Goal: Task Accomplishment & Management: Complete application form

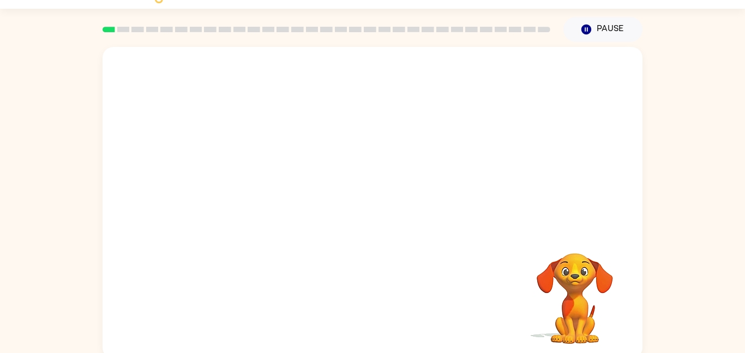
scroll to position [26, 0]
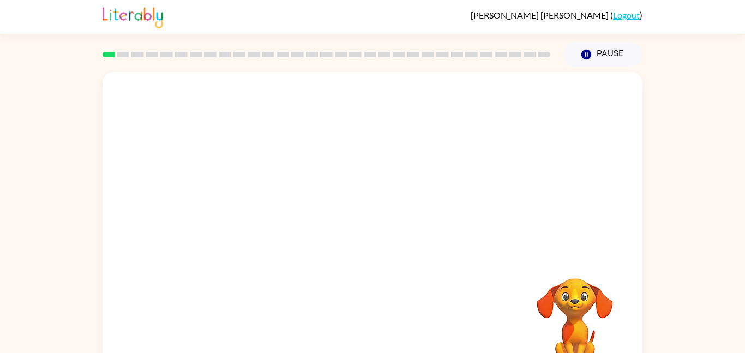
scroll to position [31, 0]
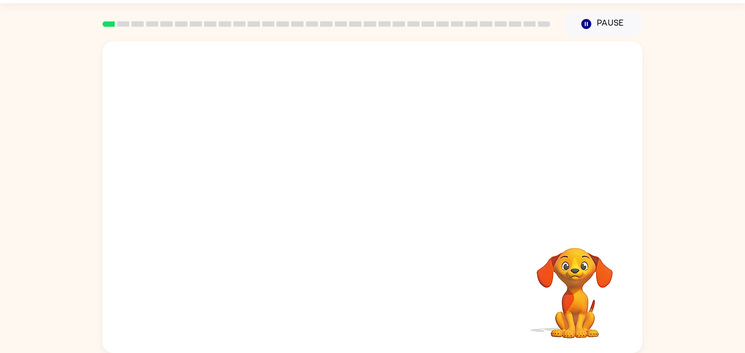
click at [344, 142] on video "Your browser must support playing .mp4 files to use Literably. Please try using…" at bounding box center [373, 132] width 540 height 183
click at [385, 197] on div at bounding box center [373, 203] width 70 height 40
click at [385, 201] on button "button" at bounding box center [373, 203] width 70 height 40
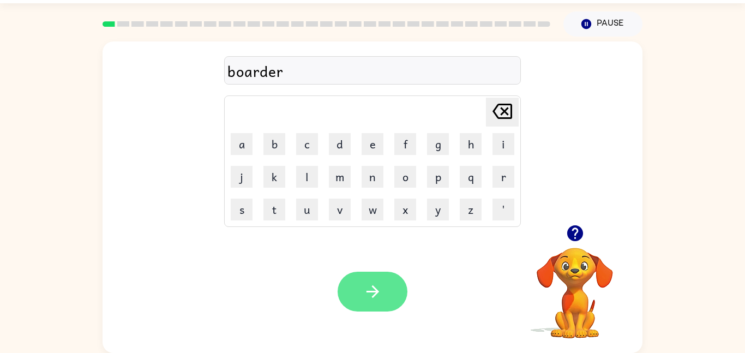
click at [369, 287] on icon "button" at bounding box center [372, 291] width 19 height 19
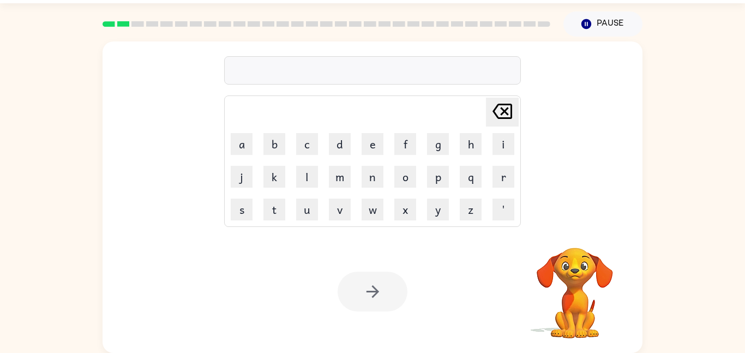
click at [404, 65] on div at bounding box center [372, 70] width 297 height 28
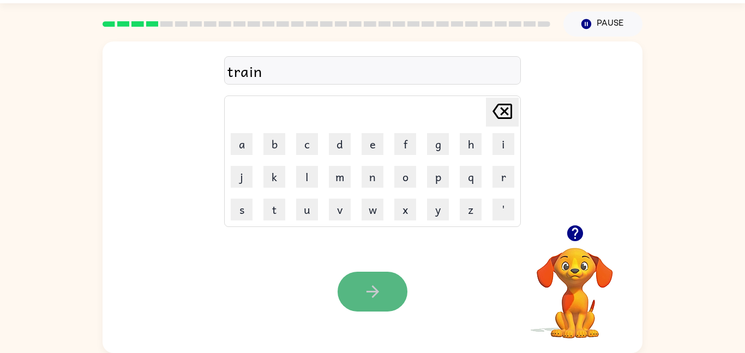
click at [366, 288] on icon "button" at bounding box center [372, 291] width 19 height 19
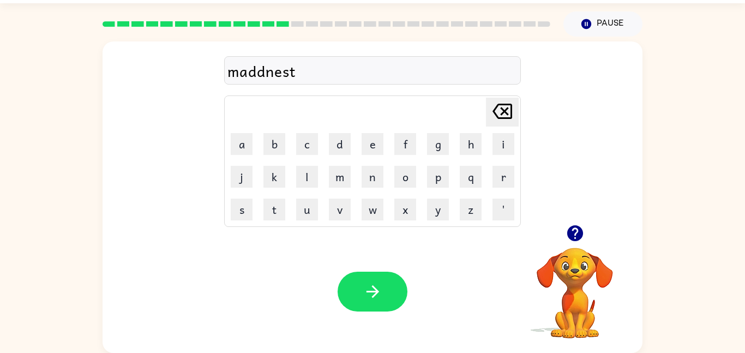
click at [299, 70] on div "maddnest" at bounding box center [372, 70] width 290 height 23
click at [296, 70] on div "maddnest" at bounding box center [372, 70] width 290 height 23
click at [558, 315] on video "Your browser must support playing .mp4 files to use Literably. Please try using…" at bounding box center [574, 285] width 109 height 109
click at [573, 230] on icon "button" at bounding box center [575, 233] width 16 height 16
click at [574, 234] on icon "button" at bounding box center [575, 233] width 16 height 16
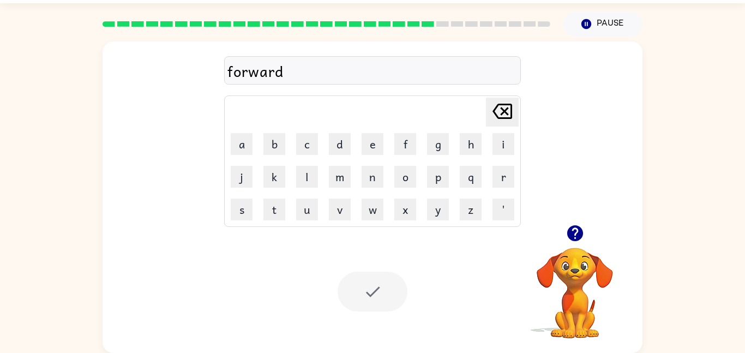
click at [366, 290] on div at bounding box center [373, 292] width 70 height 40
click at [366, 291] on div at bounding box center [373, 292] width 70 height 40
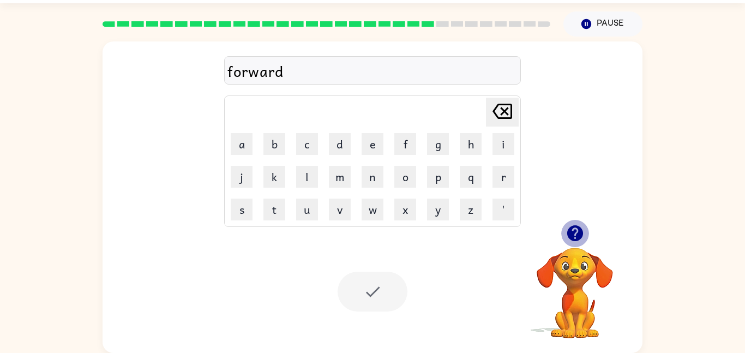
click at [579, 233] on icon "button" at bounding box center [575, 233] width 16 height 16
click at [321, 56] on div "forward" at bounding box center [372, 70] width 297 height 28
click at [375, 303] on div at bounding box center [373, 292] width 70 height 40
click at [333, 177] on button "m" at bounding box center [340, 177] width 22 height 22
click at [495, 118] on icon "Delete Delete last character input" at bounding box center [502, 111] width 26 height 26
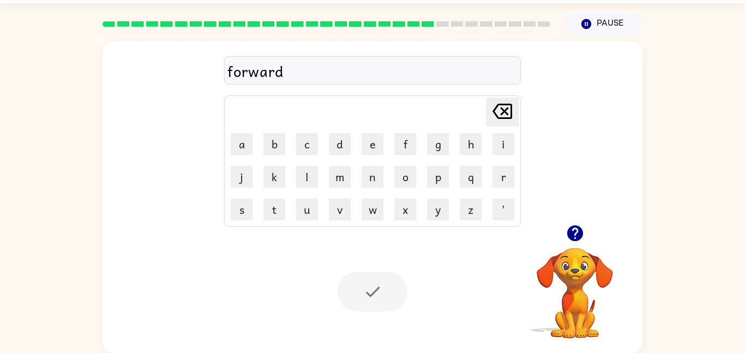
click at [495, 118] on icon "Delete Delete last character input" at bounding box center [502, 111] width 26 height 26
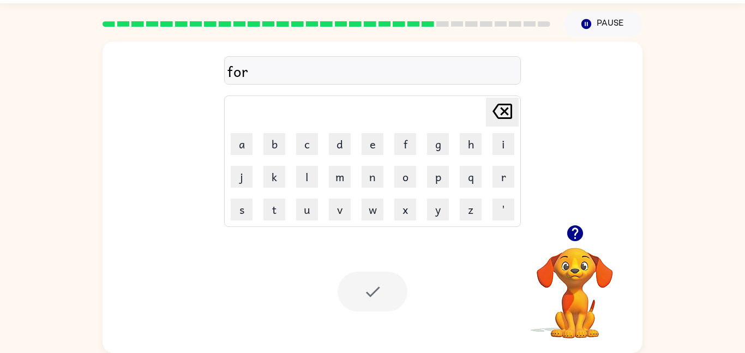
click at [495, 118] on icon "Delete Delete last character input" at bounding box center [502, 111] width 26 height 26
type button "delete"
click at [376, 298] on div at bounding box center [373, 292] width 70 height 40
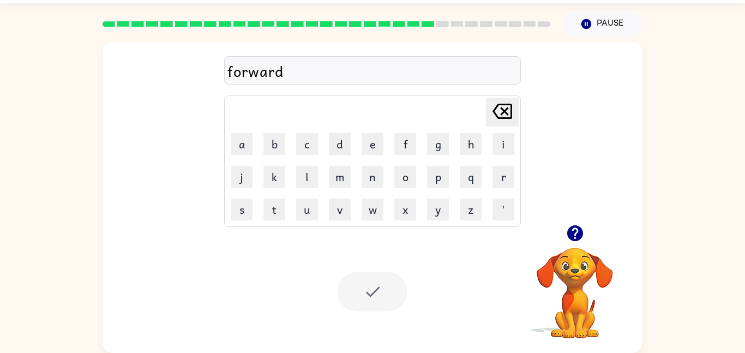
click at [375, 298] on div at bounding box center [373, 292] width 70 height 40
click at [593, 33] on button "Pause Pause" at bounding box center [602, 23] width 79 height 25
click at [592, 32] on button "Pause Pause" at bounding box center [602, 23] width 79 height 25
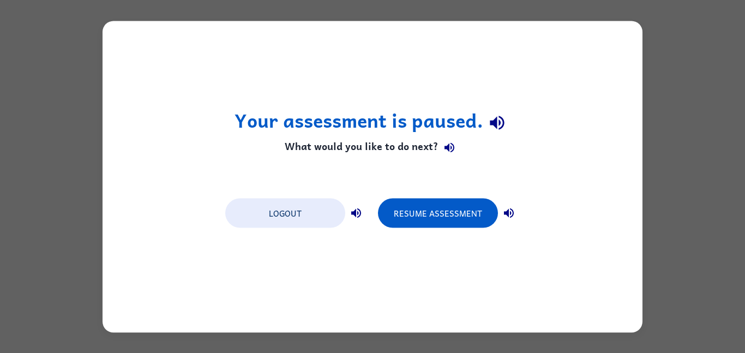
scroll to position [0, 0]
click at [429, 202] on button "Resume Assessment" at bounding box center [438, 212] width 120 height 29
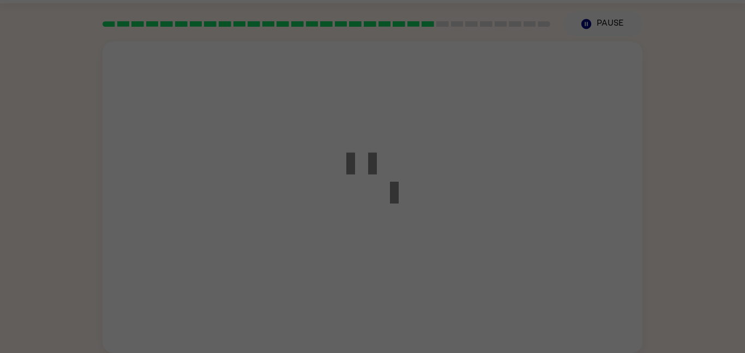
scroll to position [21, 0]
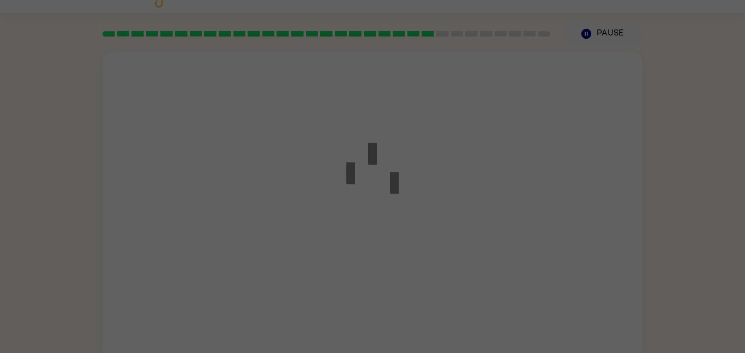
click at [533, 282] on div at bounding box center [372, 176] width 745 height 353
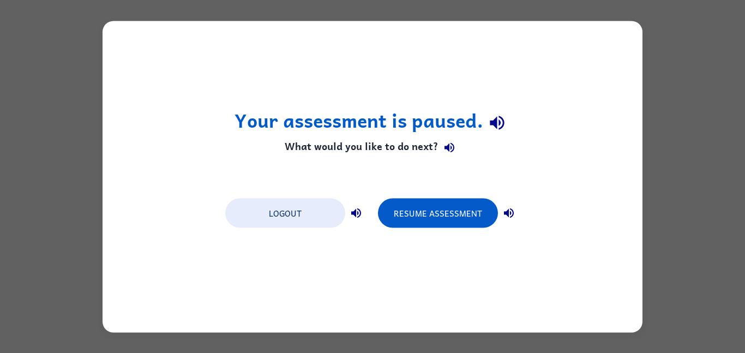
scroll to position [0, 0]
click at [422, 200] on button "Resume Assessment" at bounding box center [438, 212] width 120 height 29
click at [480, 212] on button "Resume Assessment" at bounding box center [438, 212] width 120 height 29
click at [478, 214] on button "Resume Assessment" at bounding box center [438, 212] width 120 height 29
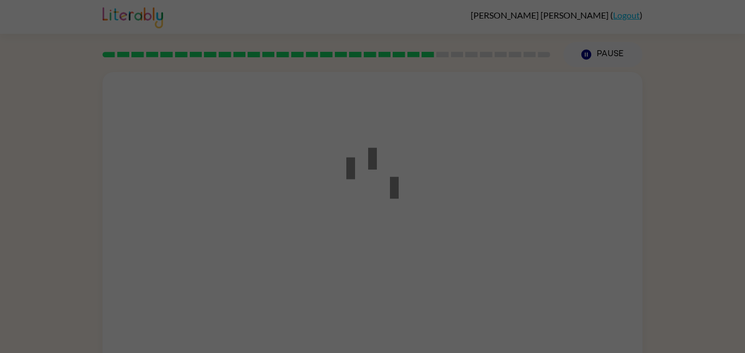
click at [478, 214] on div at bounding box center [372, 176] width 745 height 353
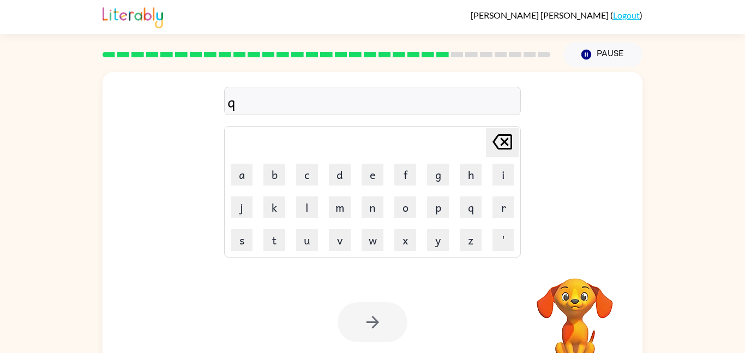
click at [478, 214] on button "q" at bounding box center [471, 207] width 22 height 22
click at [498, 143] on icon "Delete Delete last character input" at bounding box center [502, 142] width 26 height 26
type button "delete"
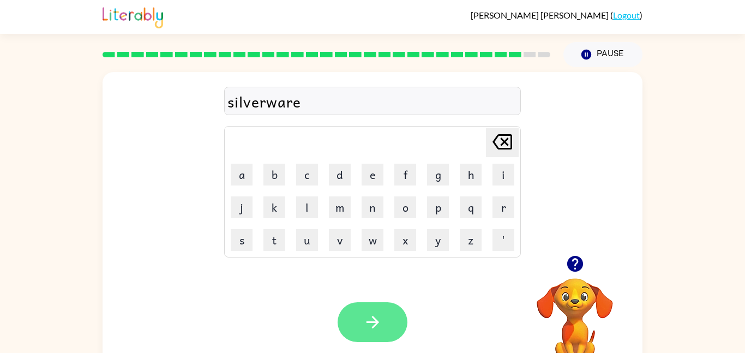
click at [390, 332] on button "button" at bounding box center [373, 322] width 70 height 40
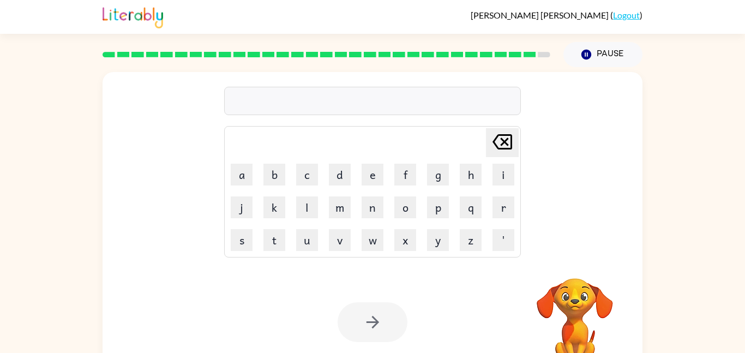
click at [401, 92] on div at bounding box center [372, 101] width 297 height 28
click at [402, 101] on div at bounding box center [372, 101] width 297 height 28
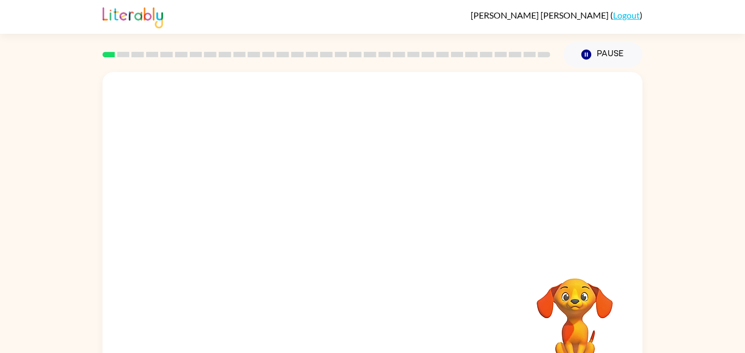
scroll to position [31, 0]
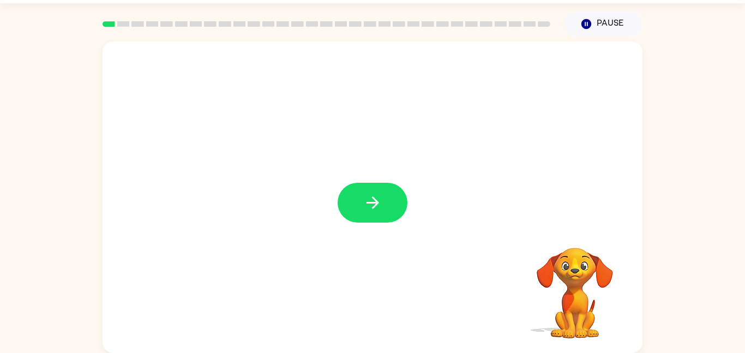
click at [602, 302] on video "Your browser must support playing .mp4 files to use Literably. Please try using…" at bounding box center [574, 285] width 109 height 109
click at [388, 184] on button "button" at bounding box center [373, 203] width 70 height 40
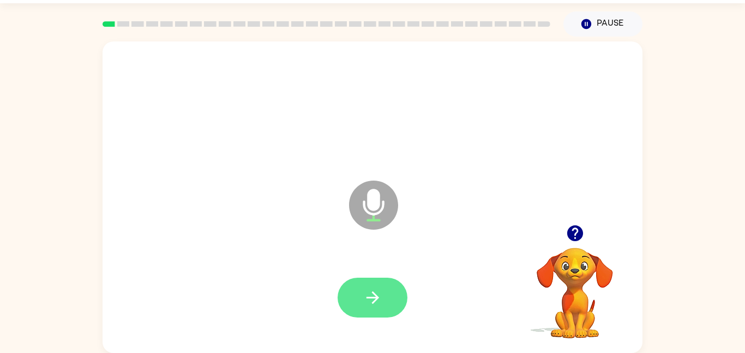
click at [369, 298] on icon "button" at bounding box center [372, 297] width 19 height 19
click at [388, 278] on button "button" at bounding box center [373, 298] width 70 height 40
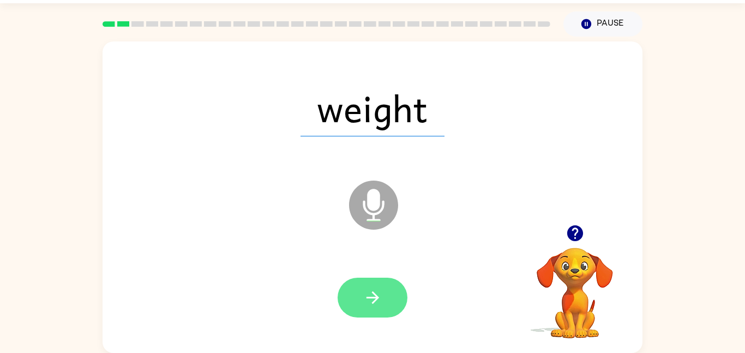
click at [368, 292] on icon "button" at bounding box center [372, 297] width 19 height 19
click at [370, 292] on icon "button" at bounding box center [372, 297] width 19 height 19
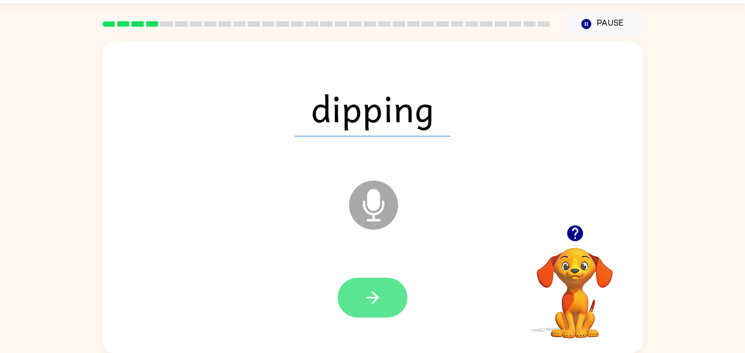
click at [370, 294] on icon "button" at bounding box center [372, 297] width 19 height 19
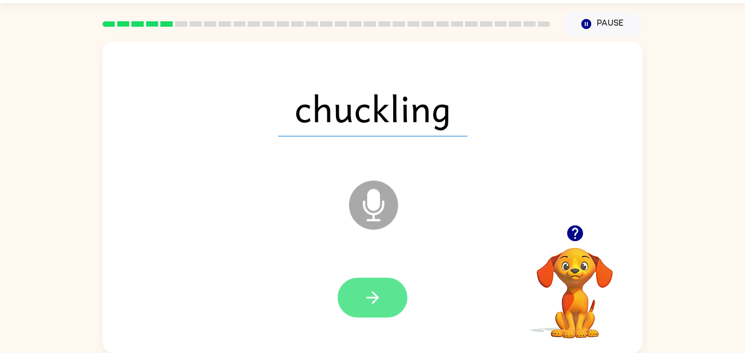
click at [382, 281] on button "button" at bounding box center [373, 298] width 70 height 40
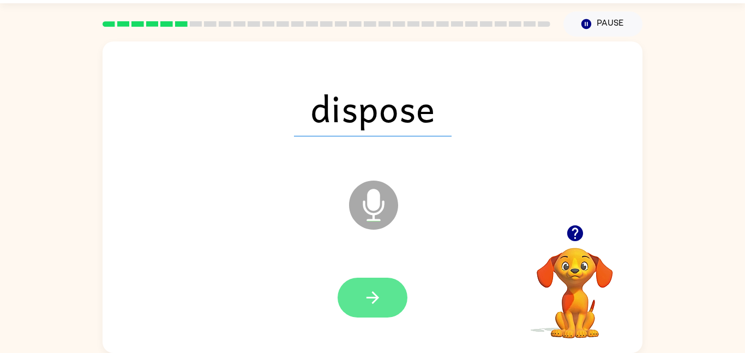
click at [370, 288] on icon "button" at bounding box center [372, 297] width 19 height 19
click at [378, 292] on icon "button" at bounding box center [372, 297] width 19 height 19
click at [376, 304] on icon "button" at bounding box center [372, 297] width 19 height 19
click at [382, 294] on icon "button" at bounding box center [372, 297] width 19 height 19
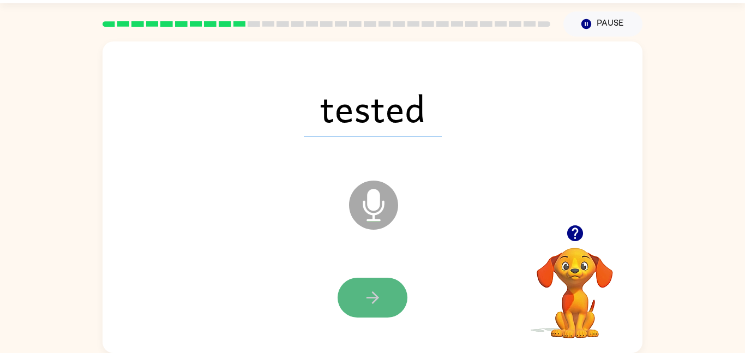
click at [382, 296] on button "button" at bounding box center [373, 298] width 70 height 40
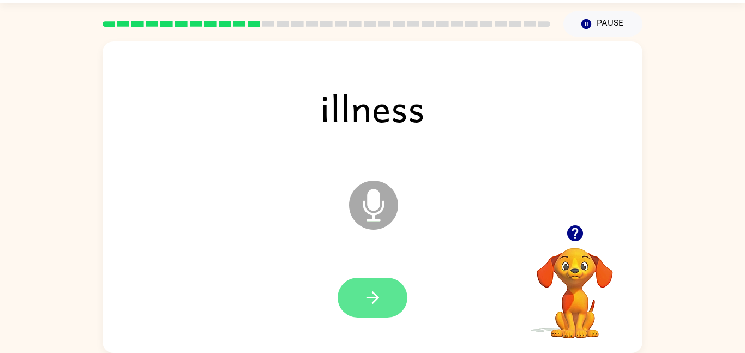
click at [383, 297] on button "button" at bounding box center [373, 298] width 70 height 40
click at [400, 298] on button "button" at bounding box center [373, 298] width 70 height 40
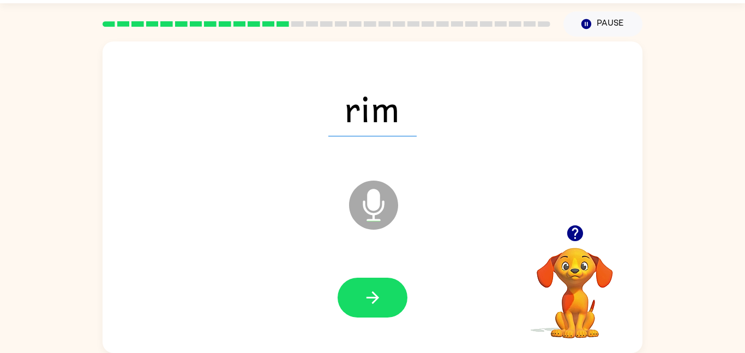
click at [400, 298] on button "button" at bounding box center [373, 298] width 70 height 40
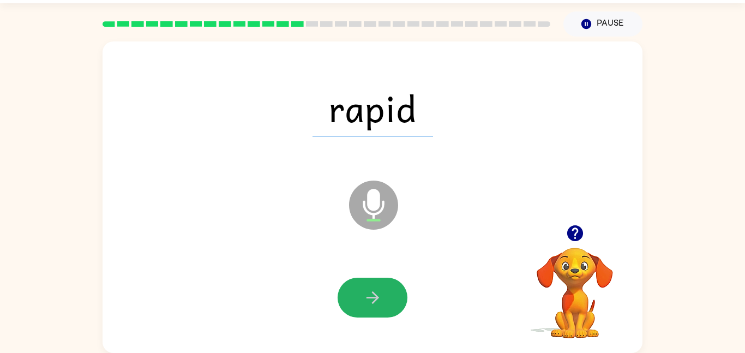
click at [400, 298] on button "button" at bounding box center [373, 298] width 70 height 40
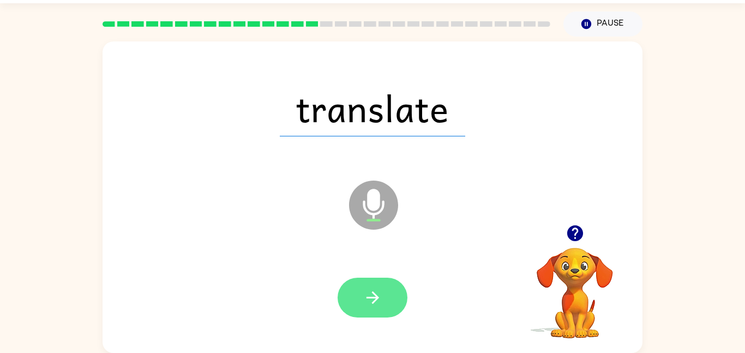
click at [399, 299] on button "button" at bounding box center [373, 298] width 70 height 40
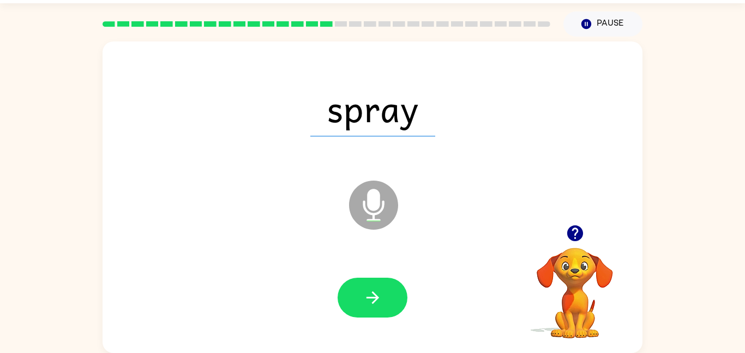
click at [399, 299] on button "button" at bounding box center [373, 298] width 70 height 40
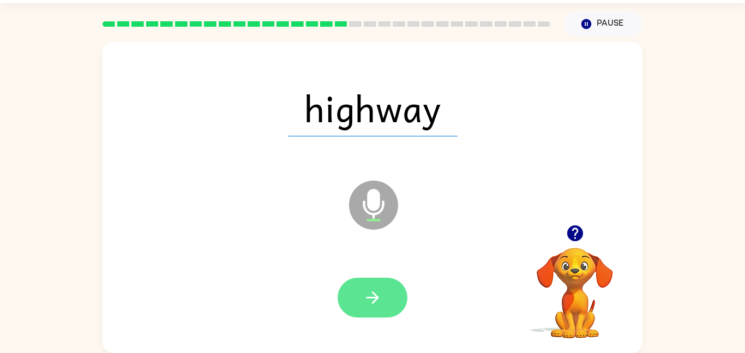
click at [367, 303] on icon "button" at bounding box center [372, 297] width 19 height 19
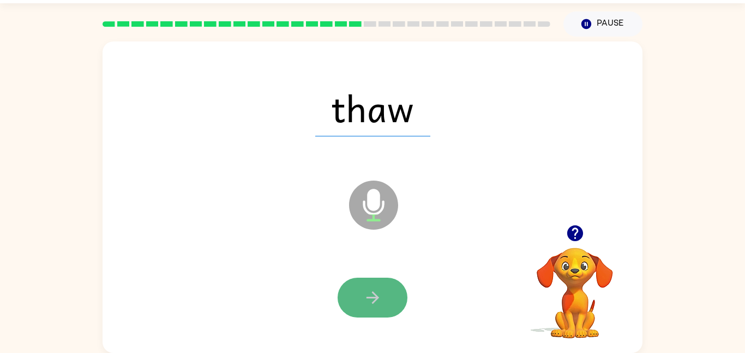
click at [379, 290] on icon "button" at bounding box center [372, 297] width 19 height 19
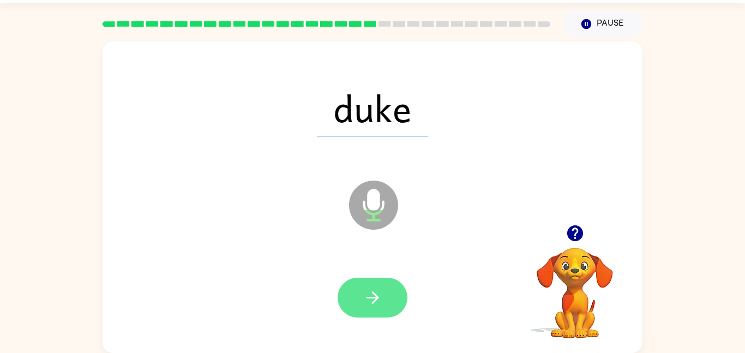
click at [355, 303] on button "button" at bounding box center [373, 298] width 70 height 40
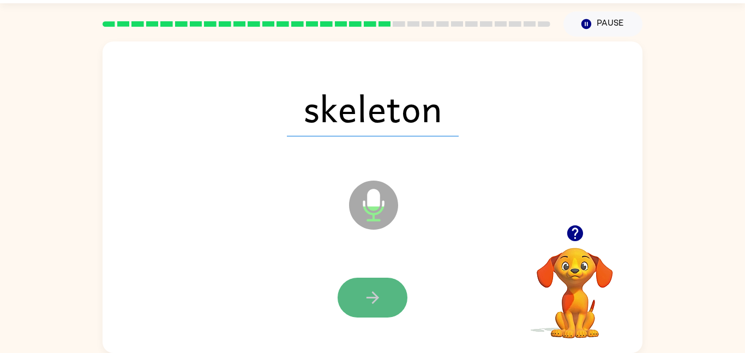
click at [392, 299] on button "button" at bounding box center [373, 298] width 70 height 40
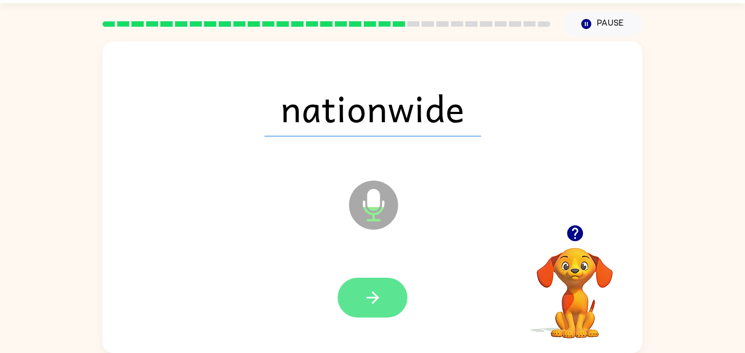
click at [391, 303] on button "button" at bounding box center [373, 298] width 70 height 40
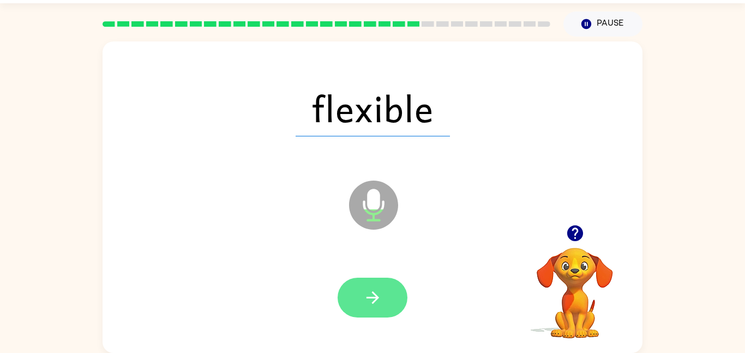
click at [390, 304] on button "button" at bounding box center [373, 298] width 70 height 40
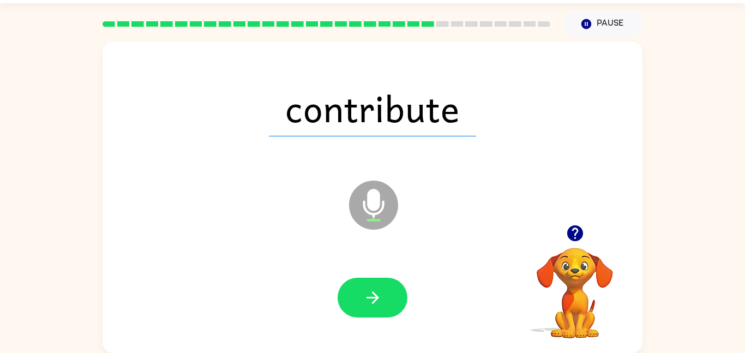
click at [390, 304] on button "button" at bounding box center [373, 298] width 70 height 40
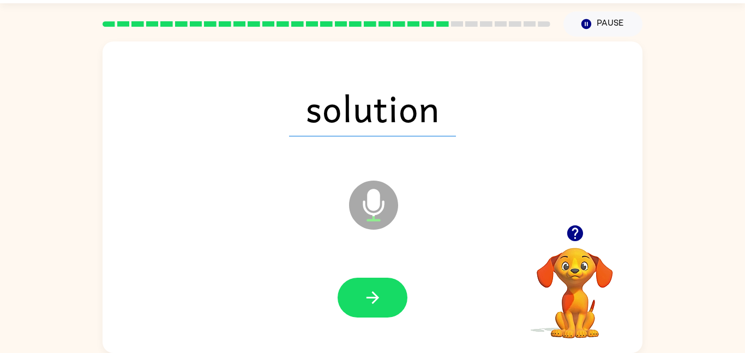
click at [390, 304] on button "button" at bounding box center [373, 298] width 70 height 40
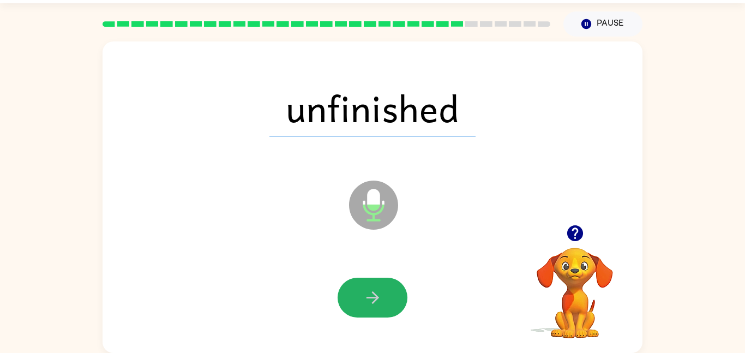
click at [390, 304] on button "button" at bounding box center [373, 298] width 70 height 40
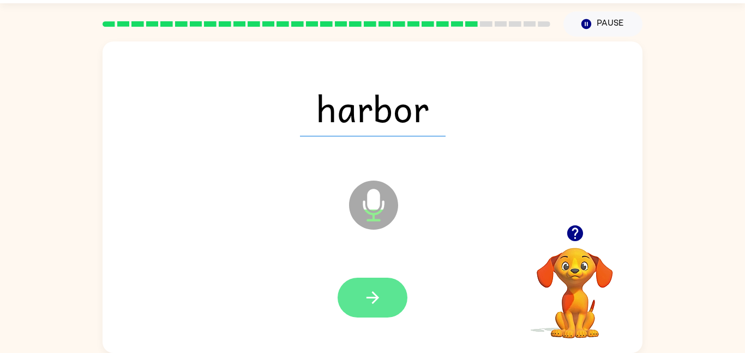
click at [387, 302] on button "button" at bounding box center [373, 298] width 70 height 40
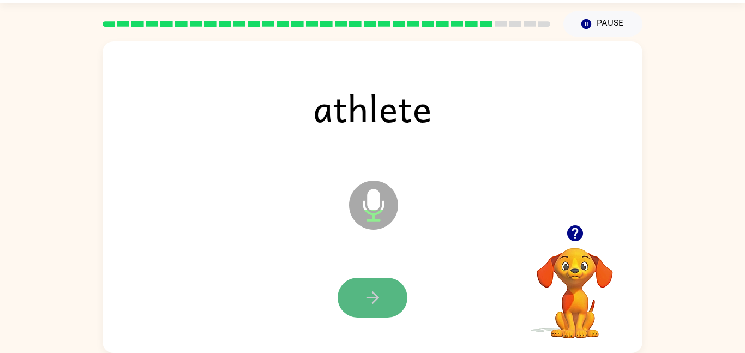
click at [386, 302] on button "button" at bounding box center [373, 298] width 70 height 40
click at [390, 308] on button "button" at bounding box center [373, 298] width 70 height 40
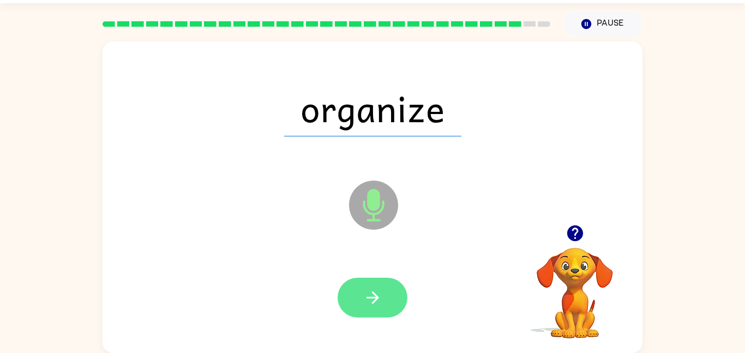
click at [393, 297] on button "button" at bounding box center [373, 298] width 70 height 40
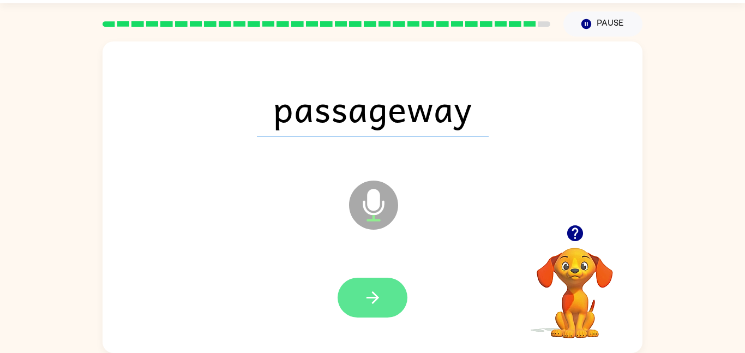
click at [382, 305] on button "button" at bounding box center [373, 298] width 70 height 40
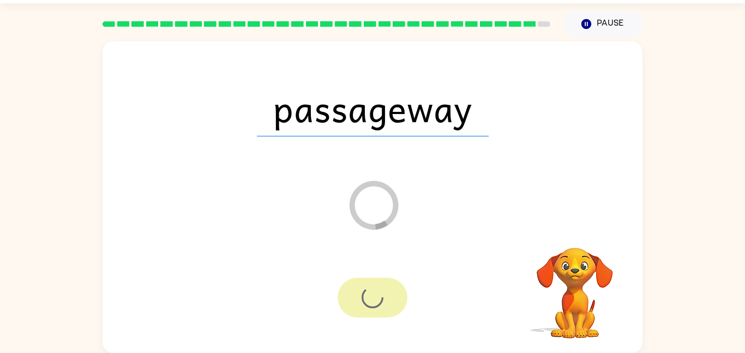
scroll to position [11, 0]
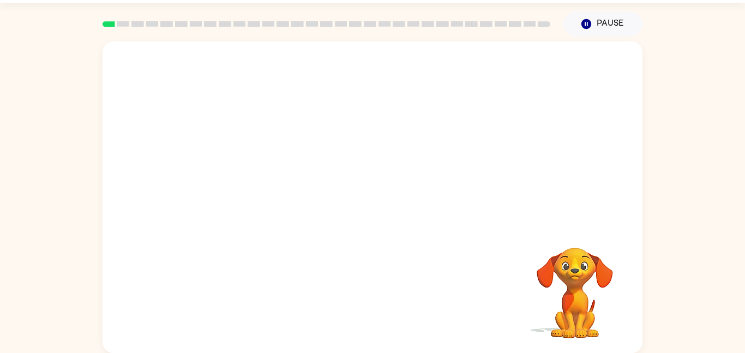
scroll to position [31, 0]
click at [251, 176] on video "Your browser must support playing .mp4 files to use Literably. Please try using…" at bounding box center [373, 132] width 540 height 183
click at [241, 177] on video "Your browser must support playing .mp4 files to use Literably. Please try using…" at bounding box center [373, 132] width 540 height 183
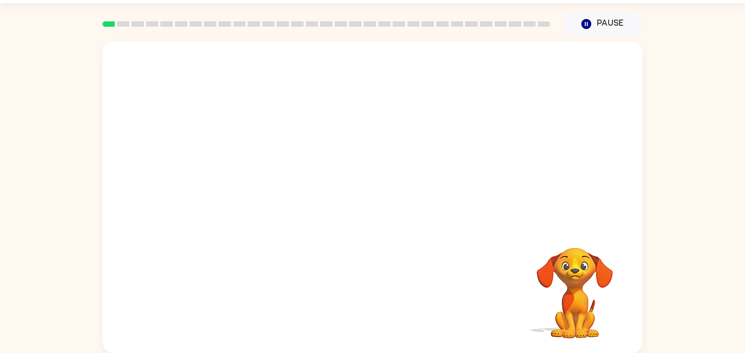
click at [275, 172] on video "Your browser must support playing .mp4 files to use Literably. Please try using…" at bounding box center [373, 132] width 540 height 183
click at [276, 172] on video "Your browser must support playing .mp4 files to use Literably. Please try using…" at bounding box center [373, 132] width 540 height 183
click at [275, 172] on video "Your browser must support playing .mp4 files to use Literably. Please try using…" at bounding box center [373, 132] width 540 height 183
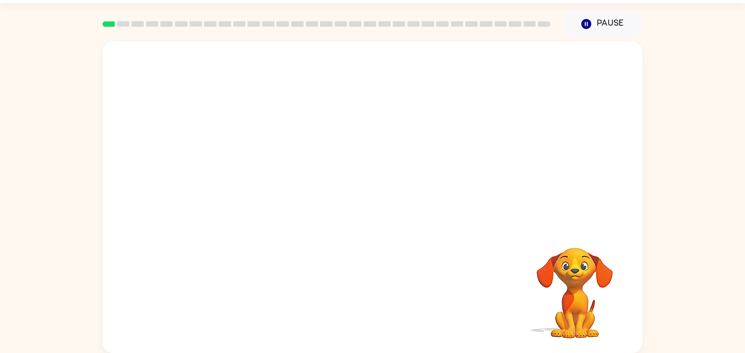
click at [275, 172] on video "Your browser must support playing .mp4 files to use Literably. Please try using…" at bounding box center [373, 132] width 540 height 183
click at [262, 176] on video "Your browser must support playing .mp4 files to use Literably. Please try using…" at bounding box center [373, 132] width 540 height 183
click at [350, 211] on div at bounding box center [373, 203] width 70 height 40
click at [367, 201] on icon "button" at bounding box center [372, 202] width 19 height 19
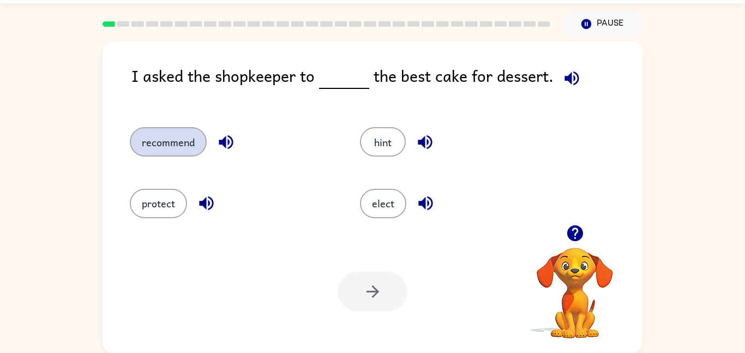
click at [143, 135] on button "recommend" at bounding box center [168, 141] width 77 height 29
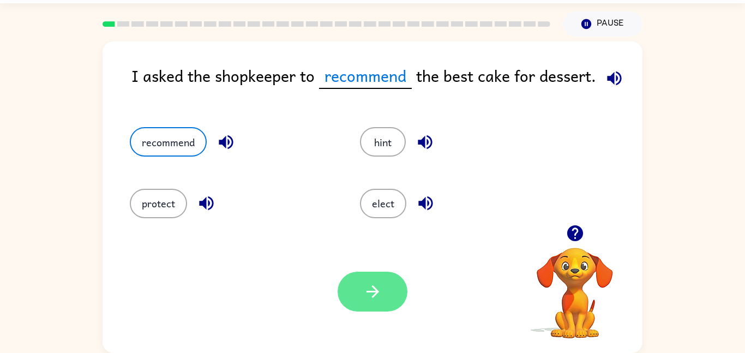
click at [373, 299] on icon "button" at bounding box center [372, 291] width 19 height 19
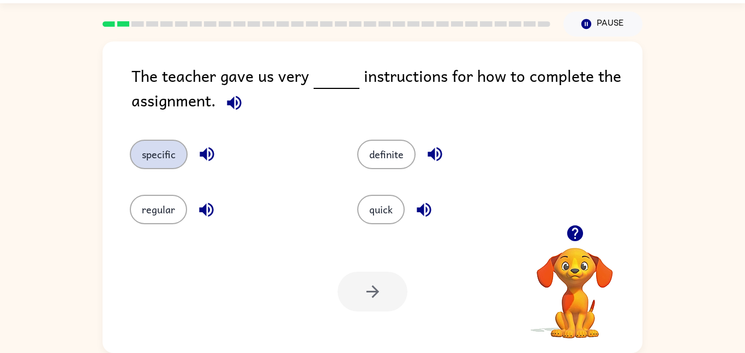
click at [160, 162] on button "specific" at bounding box center [159, 154] width 58 height 29
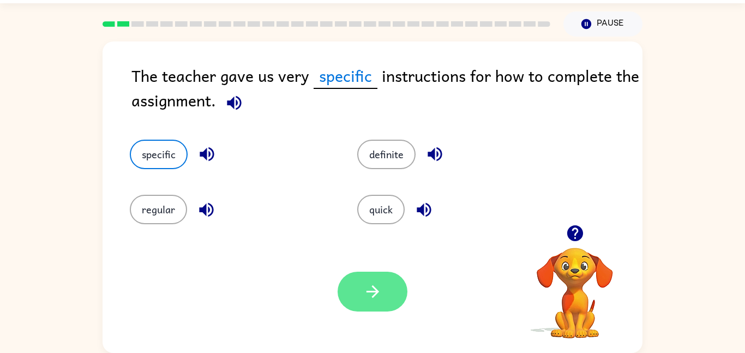
click at [349, 278] on button "button" at bounding box center [373, 292] width 70 height 40
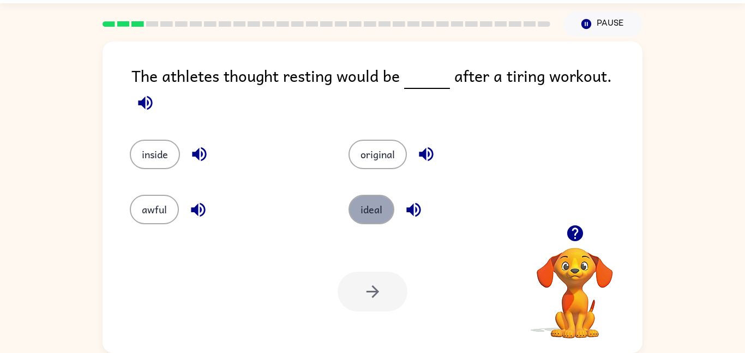
click at [386, 213] on button "ideal" at bounding box center [371, 209] width 46 height 29
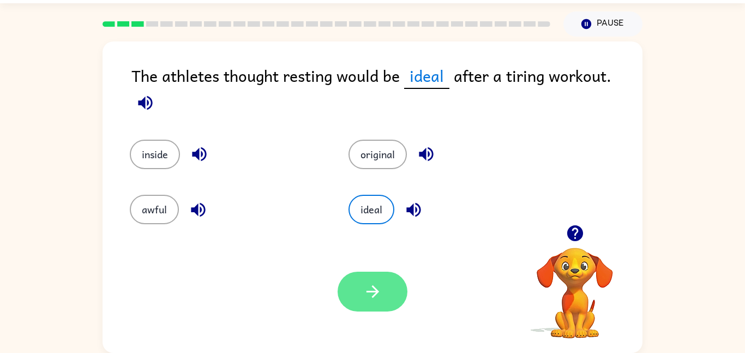
click at [368, 296] on icon "button" at bounding box center [372, 291] width 19 height 19
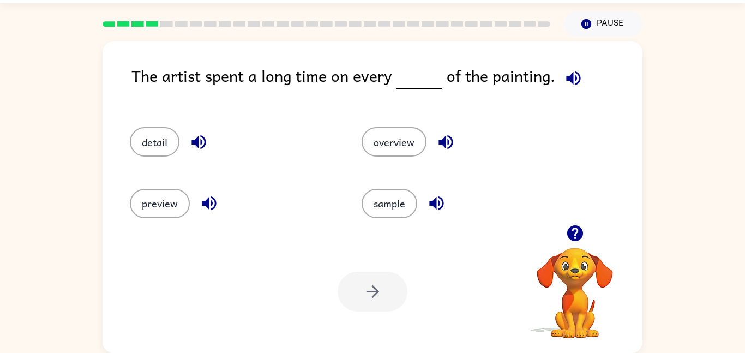
click at [157, 125] on div "detail" at bounding box center [225, 136] width 232 height 61
click at [157, 127] on button "detail" at bounding box center [155, 141] width 50 height 29
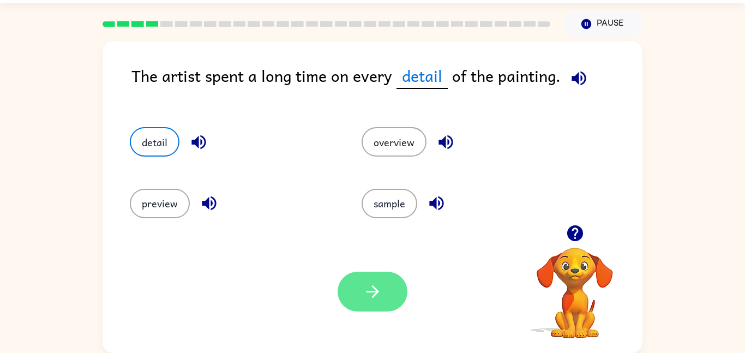
click at [369, 298] on icon "button" at bounding box center [372, 291] width 19 height 19
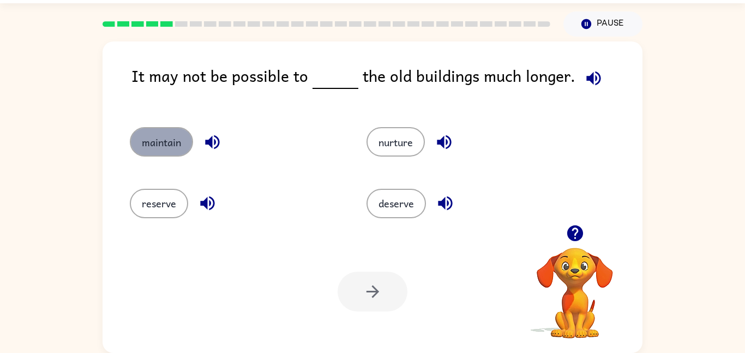
click at [179, 147] on button "maintain" at bounding box center [161, 141] width 63 height 29
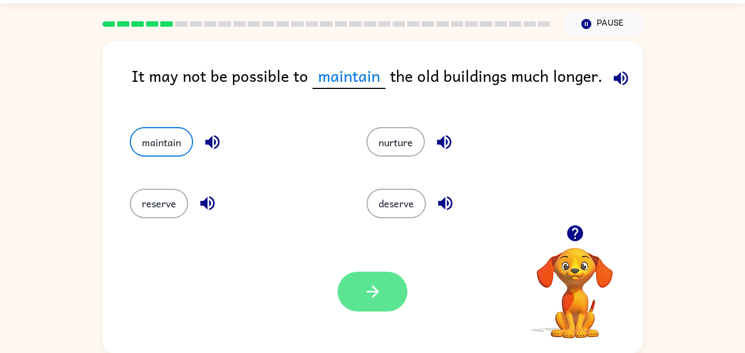
click at [365, 284] on icon "button" at bounding box center [372, 291] width 19 height 19
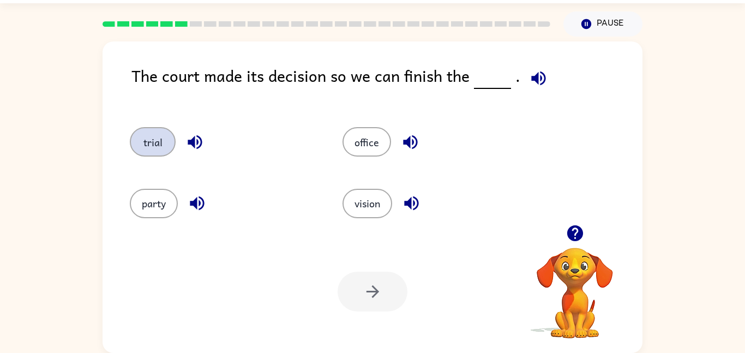
click at [139, 136] on button "trial" at bounding box center [153, 141] width 46 height 29
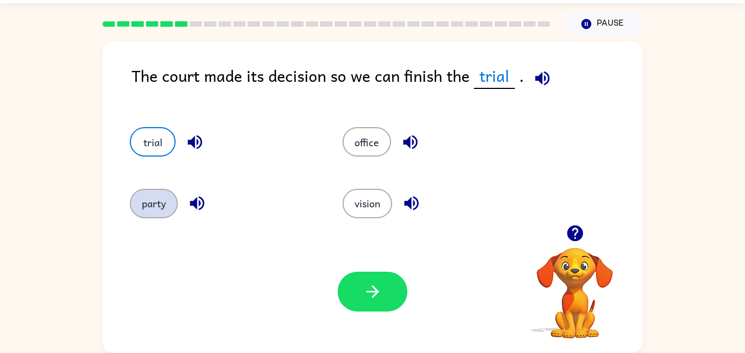
click at [148, 210] on button "party" at bounding box center [154, 203] width 48 height 29
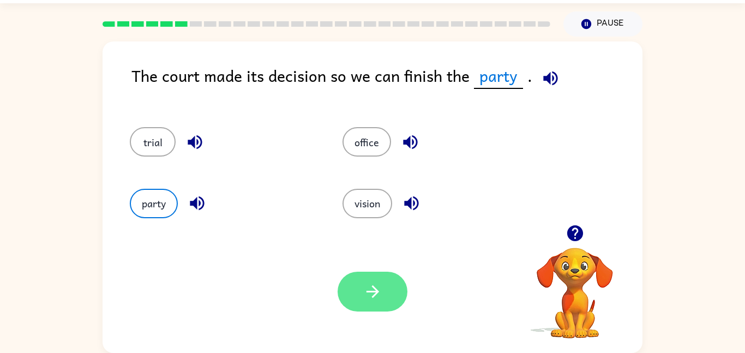
click at [362, 279] on button "button" at bounding box center [373, 292] width 70 height 40
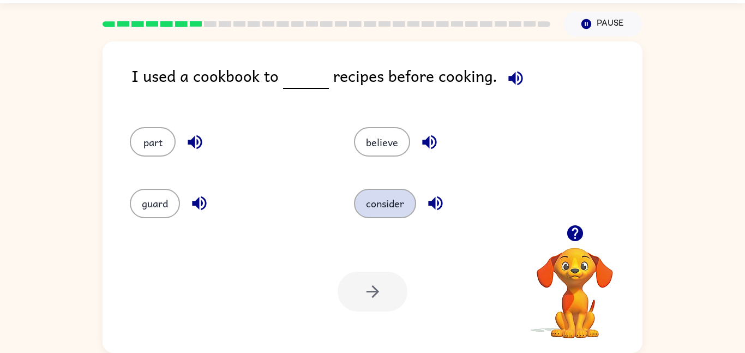
click at [366, 207] on button "consider" at bounding box center [385, 203] width 62 height 29
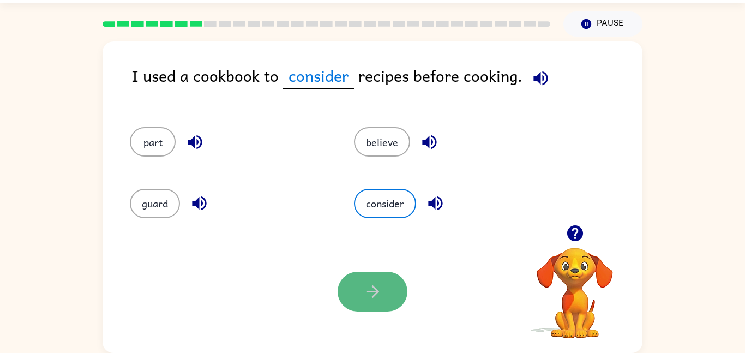
click at [357, 288] on button "button" at bounding box center [373, 292] width 70 height 40
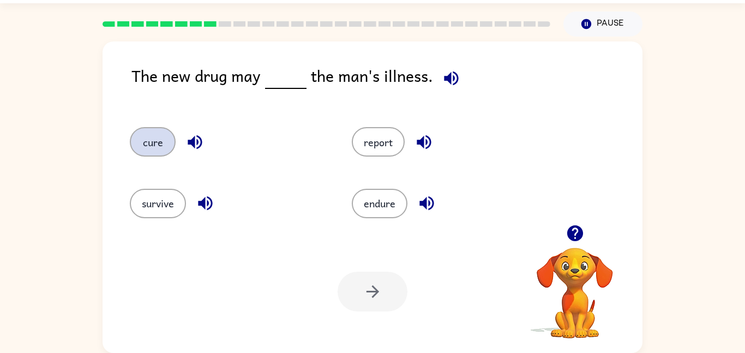
click at [134, 148] on button "cure" at bounding box center [153, 141] width 46 height 29
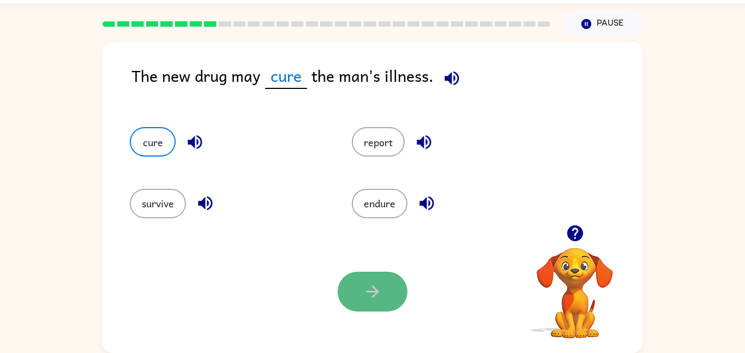
click at [363, 306] on button "button" at bounding box center [373, 292] width 70 height 40
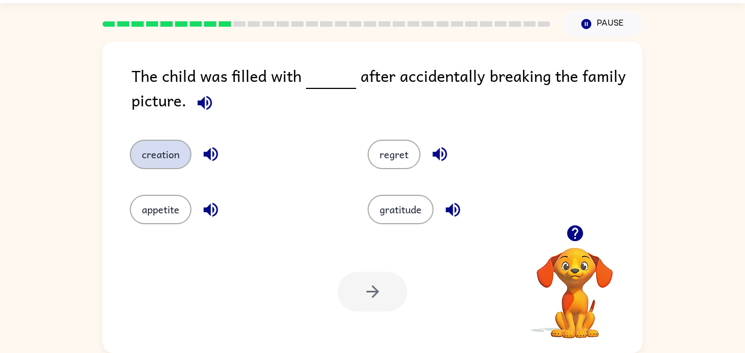
click at [172, 154] on button "creation" at bounding box center [161, 154] width 62 height 29
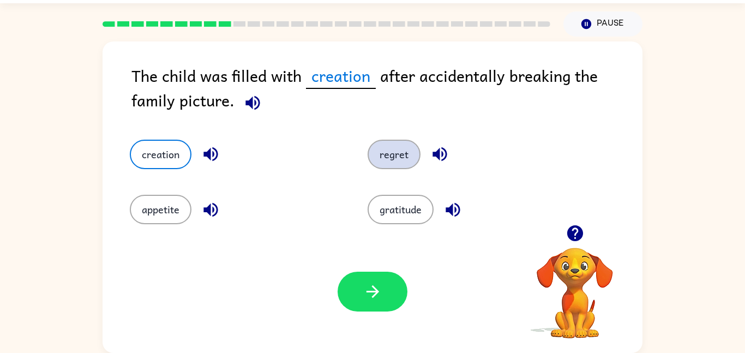
click at [405, 157] on button "regret" at bounding box center [394, 154] width 53 height 29
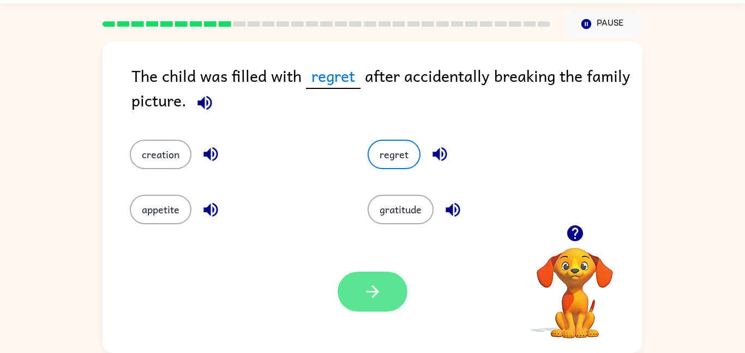
click at [375, 304] on button "button" at bounding box center [373, 292] width 70 height 40
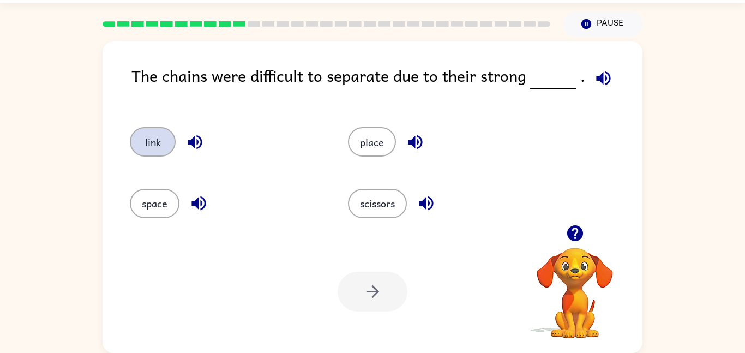
click at [165, 140] on button "link" at bounding box center [153, 141] width 46 height 29
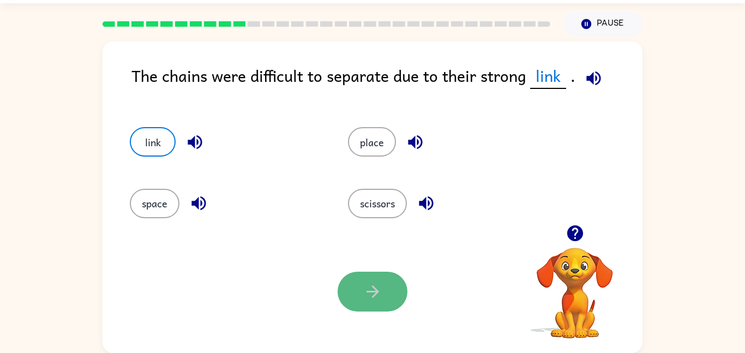
click at [362, 275] on button "button" at bounding box center [373, 292] width 70 height 40
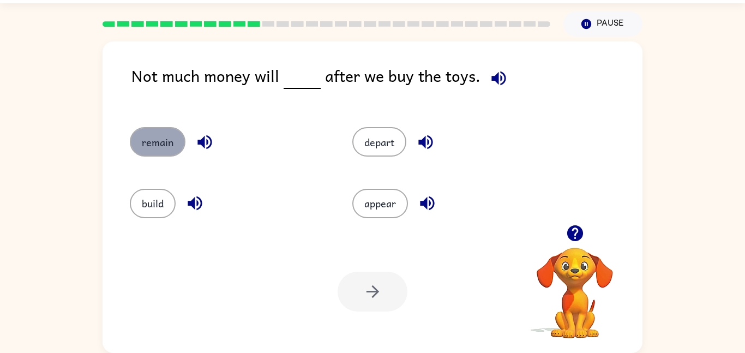
click at [168, 135] on button "remain" at bounding box center [158, 141] width 56 height 29
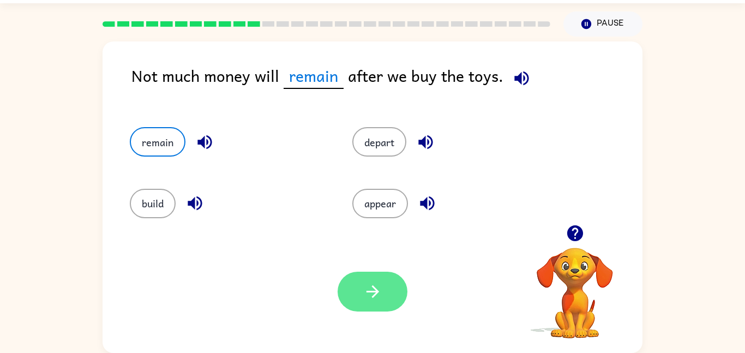
click at [342, 285] on button "button" at bounding box center [373, 292] width 70 height 40
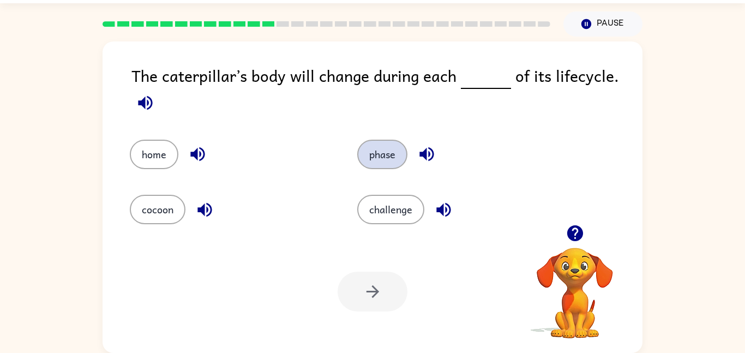
click at [378, 152] on button "phase" at bounding box center [382, 154] width 50 height 29
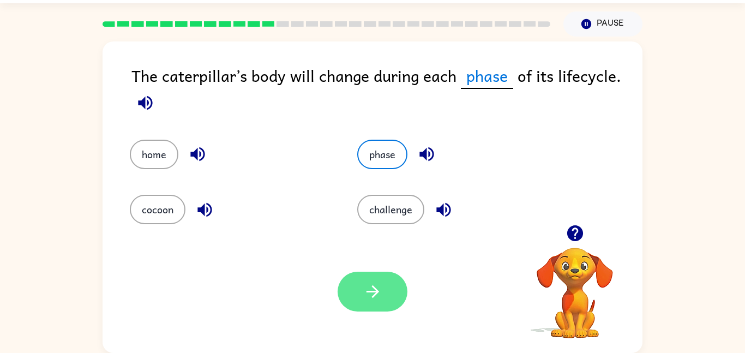
click at [341, 297] on button "button" at bounding box center [373, 292] width 70 height 40
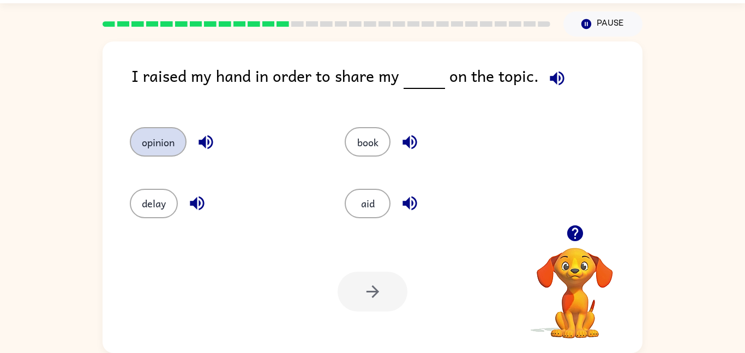
click at [140, 141] on button "opinion" at bounding box center [158, 141] width 57 height 29
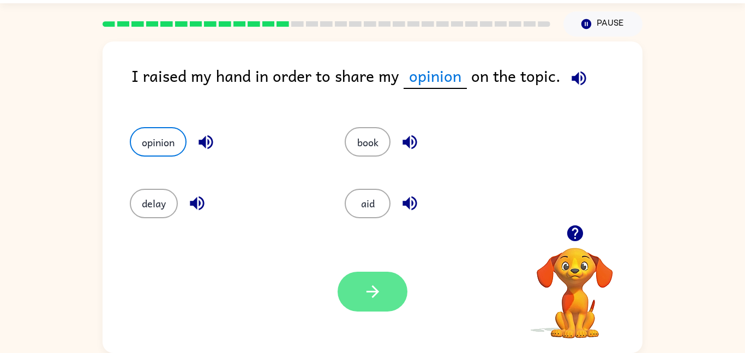
click at [362, 296] on button "button" at bounding box center [373, 292] width 70 height 40
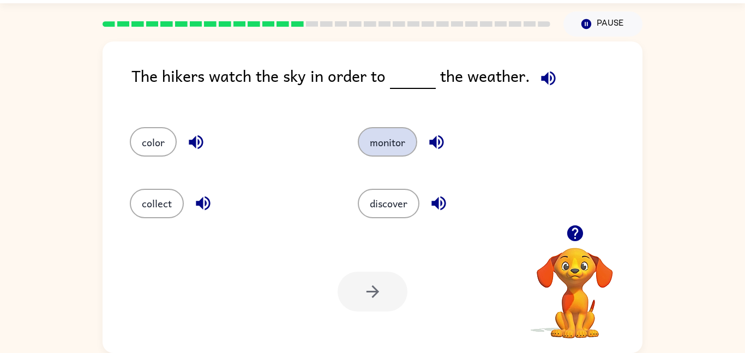
click at [370, 143] on button "monitor" at bounding box center [387, 141] width 59 height 29
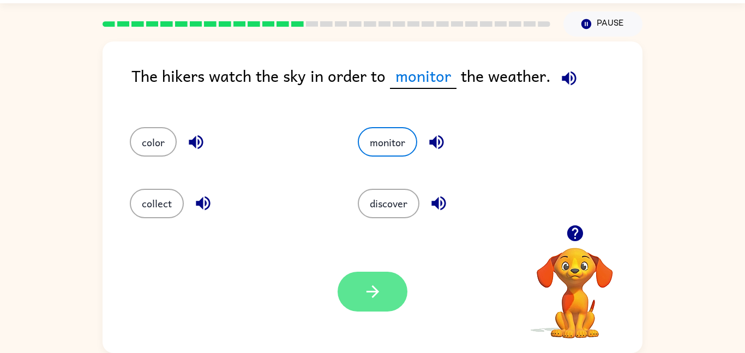
click at [370, 282] on icon "button" at bounding box center [372, 291] width 19 height 19
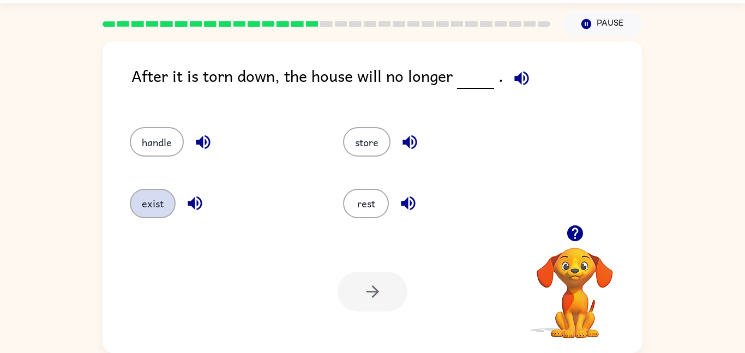
click at [157, 198] on button "exist" at bounding box center [153, 203] width 46 height 29
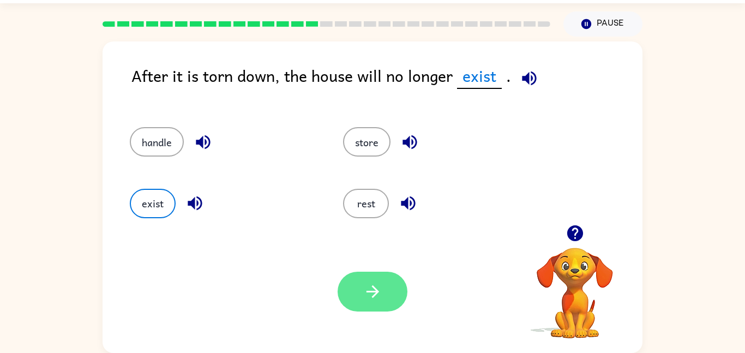
click at [353, 300] on button "button" at bounding box center [373, 292] width 70 height 40
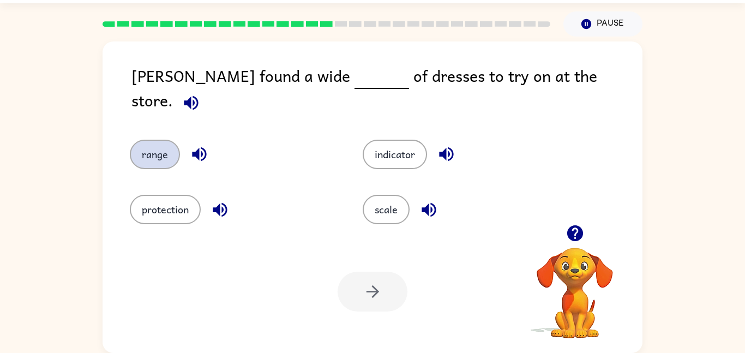
click at [163, 140] on button "range" at bounding box center [155, 154] width 50 height 29
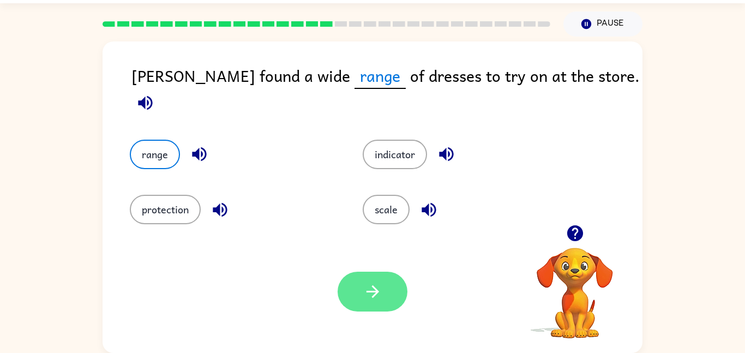
click at [358, 301] on button "button" at bounding box center [373, 292] width 70 height 40
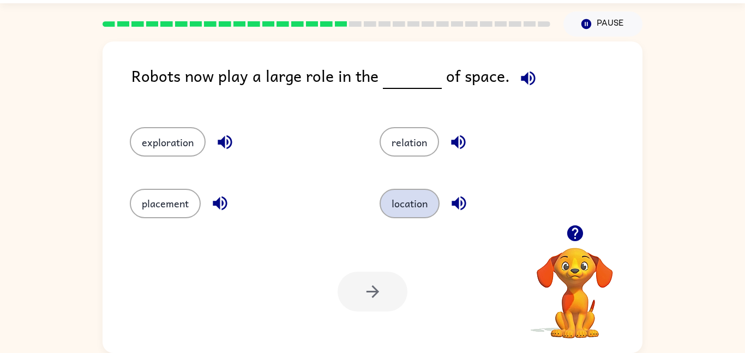
click at [412, 194] on button "location" at bounding box center [410, 203] width 60 height 29
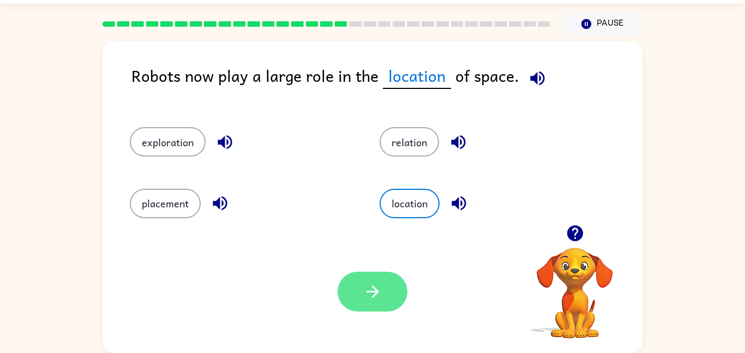
click at [378, 288] on icon "button" at bounding box center [372, 291] width 19 height 19
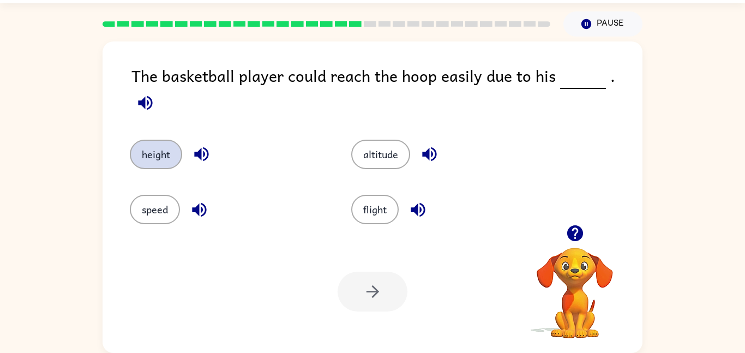
click at [165, 140] on button "height" at bounding box center [156, 154] width 52 height 29
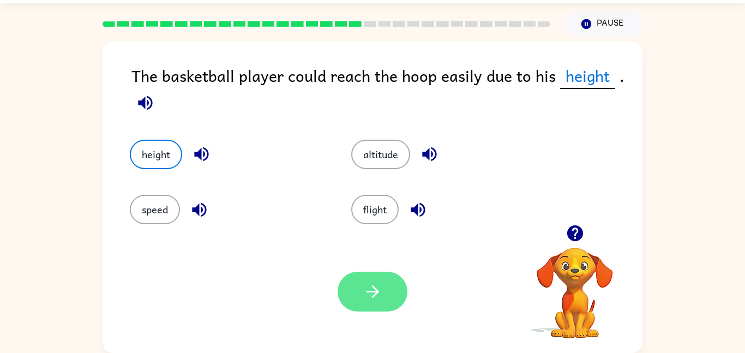
click at [363, 274] on button "button" at bounding box center [373, 292] width 70 height 40
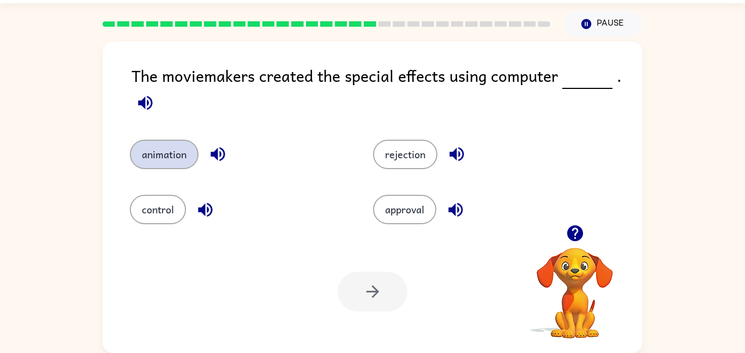
click at [157, 146] on button "animation" at bounding box center [164, 154] width 69 height 29
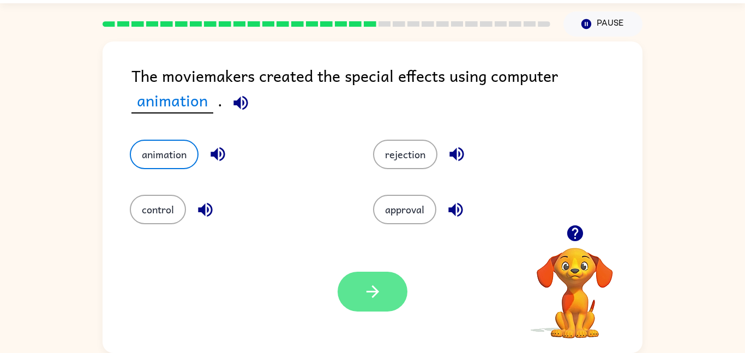
click at [374, 280] on button "button" at bounding box center [373, 292] width 70 height 40
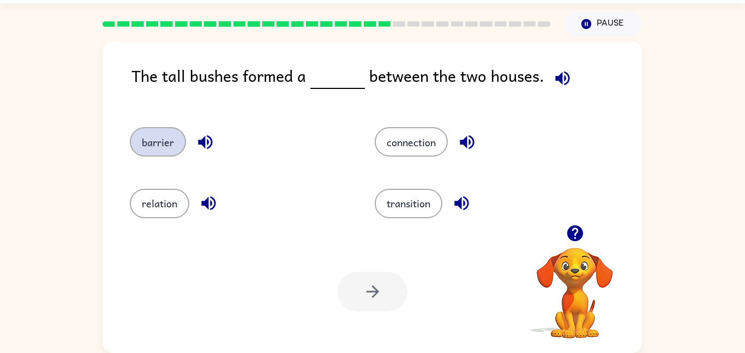
click at [156, 156] on button "barrier" at bounding box center [158, 141] width 56 height 29
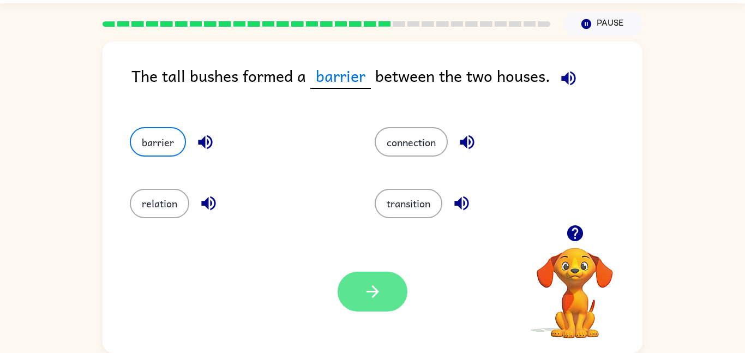
click at [361, 292] on button "button" at bounding box center [373, 292] width 70 height 40
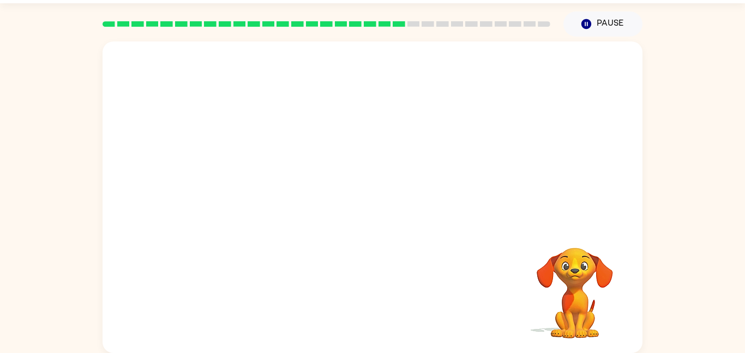
click at [283, 190] on video "Your browser must support playing .mp4 files to use Literably. Please try using…" at bounding box center [373, 132] width 540 height 183
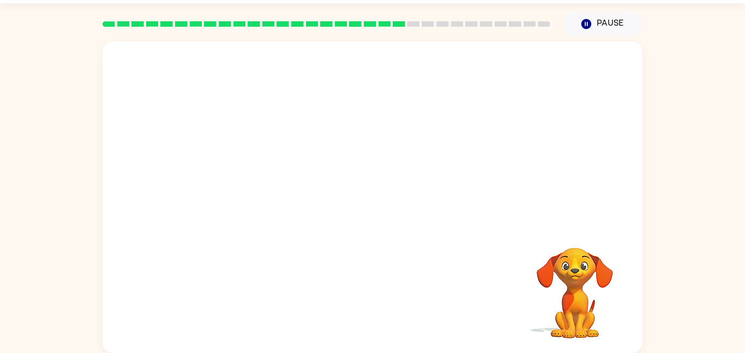
click at [283, 190] on video "Your browser must support playing .mp4 files to use Literably. Please try using…" at bounding box center [373, 132] width 540 height 183
click at [399, 191] on button "button" at bounding box center [373, 203] width 70 height 40
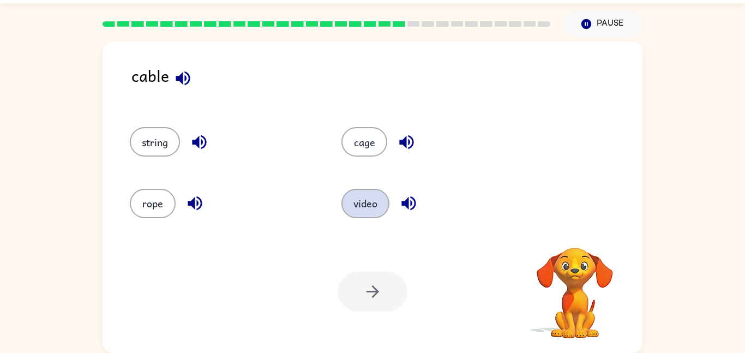
click at [352, 196] on button "video" at bounding box center [365, 203] width 48 height 29
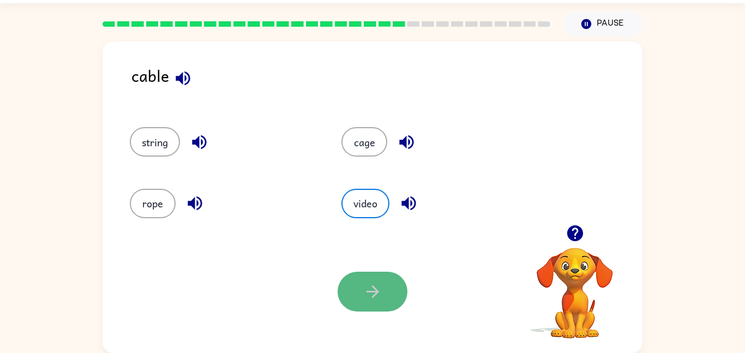
click at [353, 281] on button "button" at bounding box center [373, 292] width 70 height 40
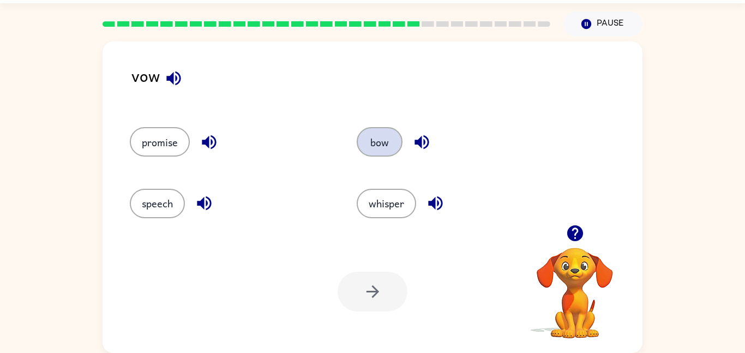
click at [378, 139] on button "bow" at bounding box center [380, 141] width 46 height 29
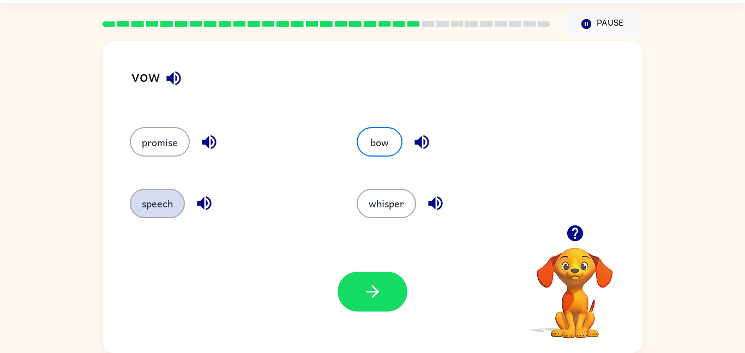
click at [166, 205] on button "speech" at bounding box center [157, 203] width 55 height 29
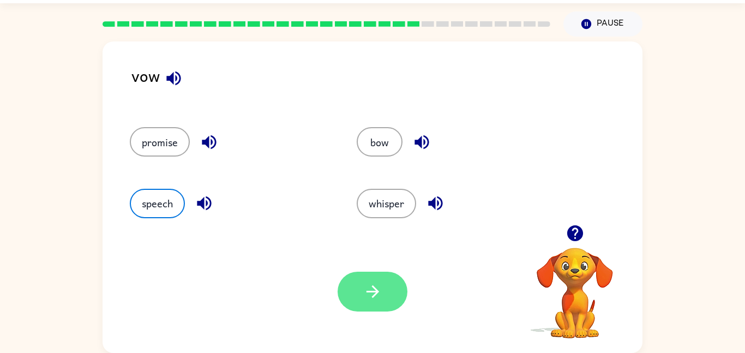
click at [348, 285] on button "button" at bounding box center [373, 292] width 70 height 40
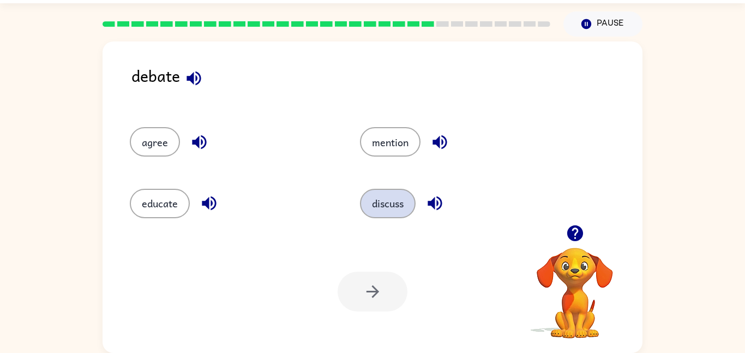
click at [388, 193] on button "discuss" at bounding box center [388, 203] width 56 height 29
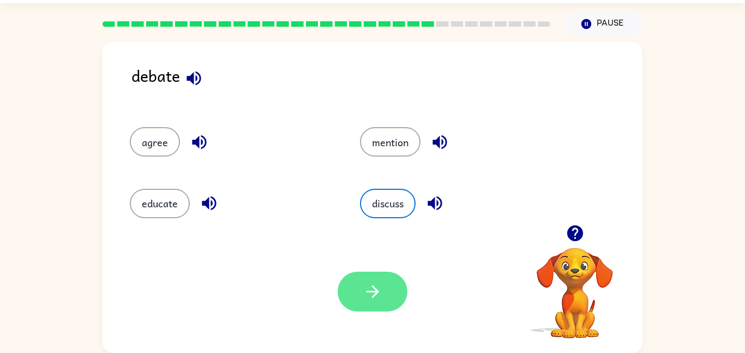
click at [368, 285] on icon "button" at bounding box center [372, 291] width 19 height 19
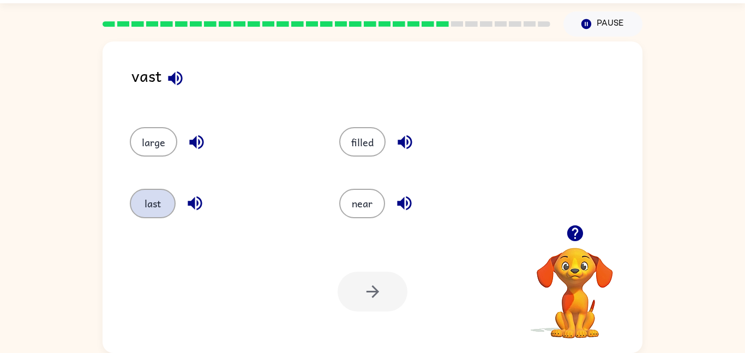
click at [159, 213] on button "last" at bounding box center [153, 203] width 46 height 29
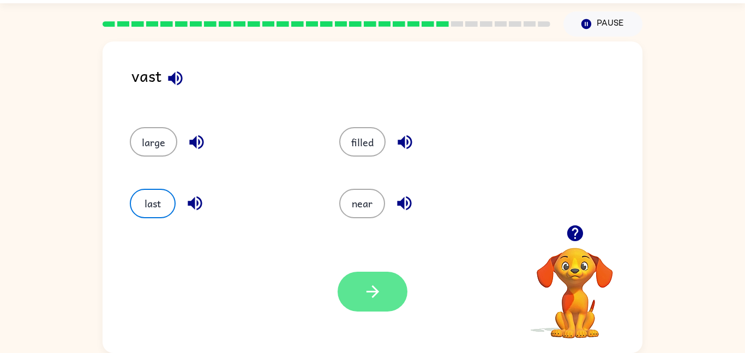
click at [353, 273] on button "button" at bounding box center [373, 292] width 70 height 40
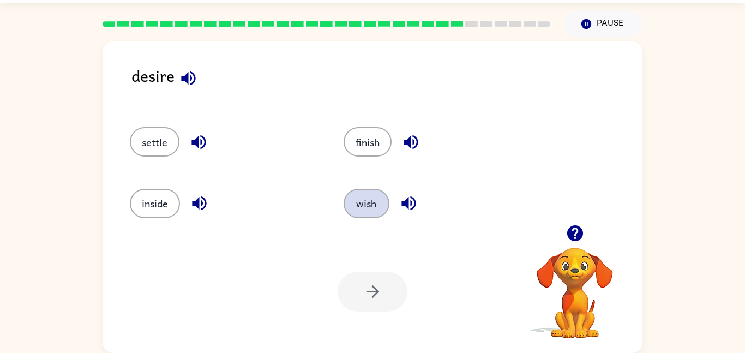
click at [350, 196] on button "wish" at bounding box center [367, 203] width 46 height 29
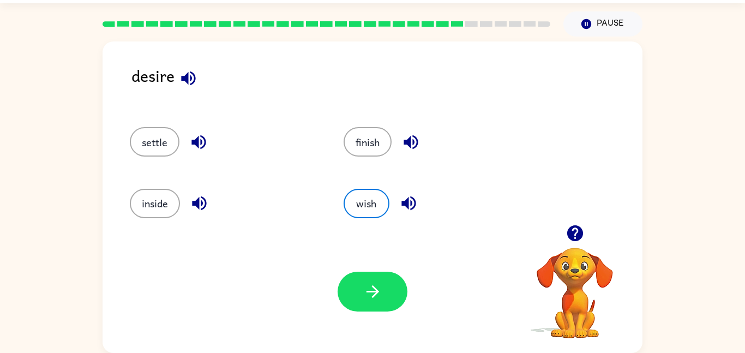
click at [369, 311] on div "Your browser must support playing .mp4 files to use Literably. Please try using…" at bounding box center [373, 291] width 540 height 123
click at [369, 302] on button "button" at bounding box center [373, 292] width 70 height 40
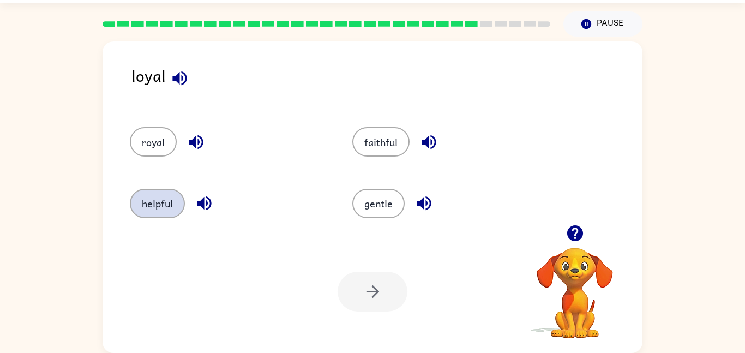
click at [142, 191] on button "helpful" at bounding box center [157, 203] width 55 height 29
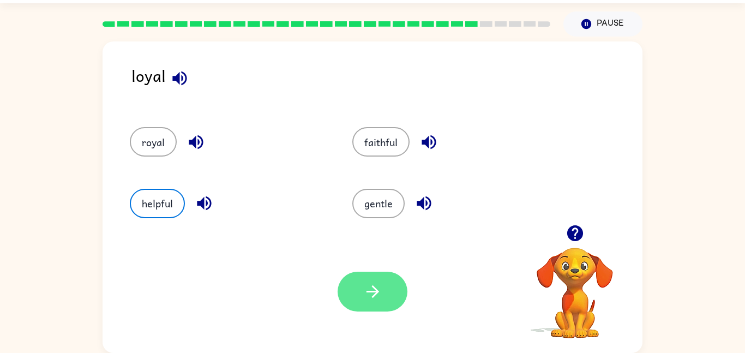
click at [381, 299] on icon "button" at bounding box center [372, 291] width 19 height 19
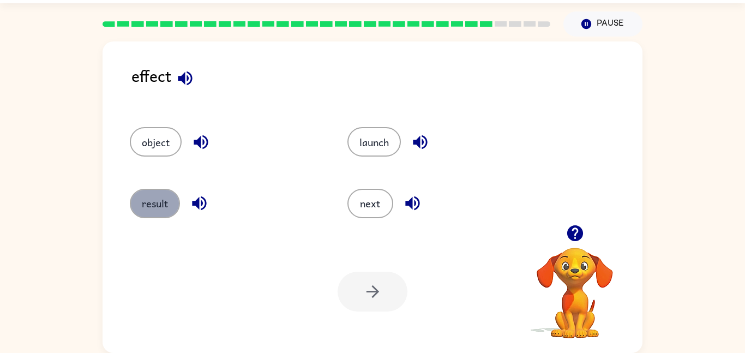
click at [176, 199] on button "result" at bounding box center [155, 203] width 50 height 29
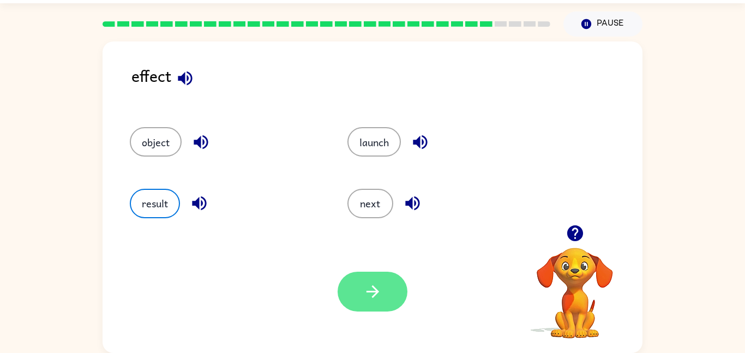
click at [383, 283] on button "button" at bounding box center [373, 292] width 70 height 40
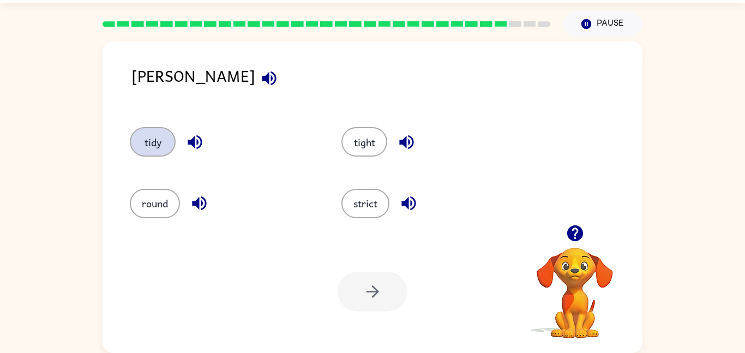
click at [159, 144] on button "tidy" at bounding box center [153, 141] width 46 height 29
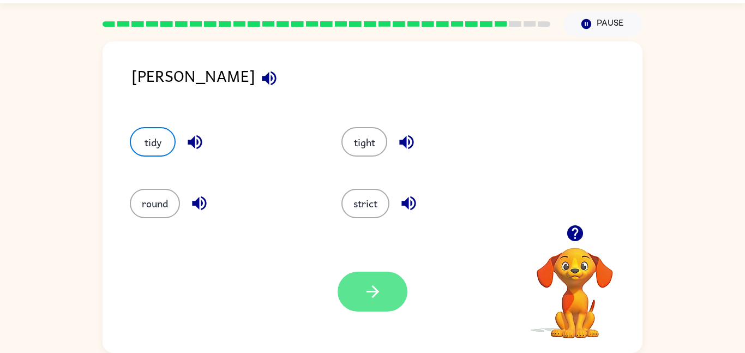
click at [393, 282] on button "button" at bounding box center [373, 292] width 70 height 40
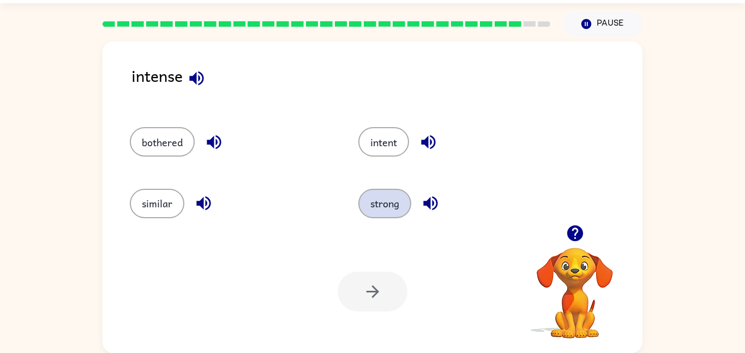
click at [406, 215] on button "strong" at bounding box center [384, 203] width 53 height 29
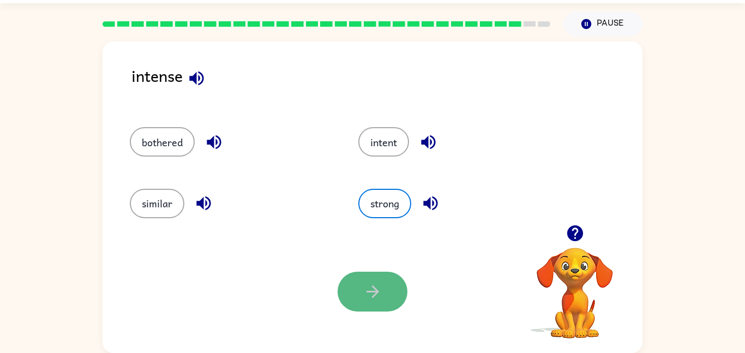
click at [384, 291] on button "button" at bounding box center [373, 292] width 70 height 40
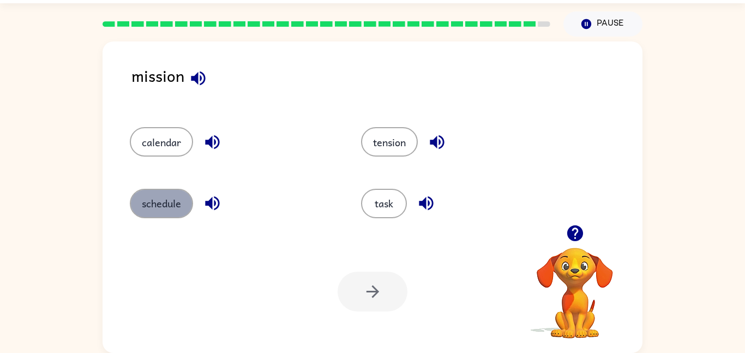
click at [167, 197] on button "schedule" at bounding box center [161, 203] width 63 height 29
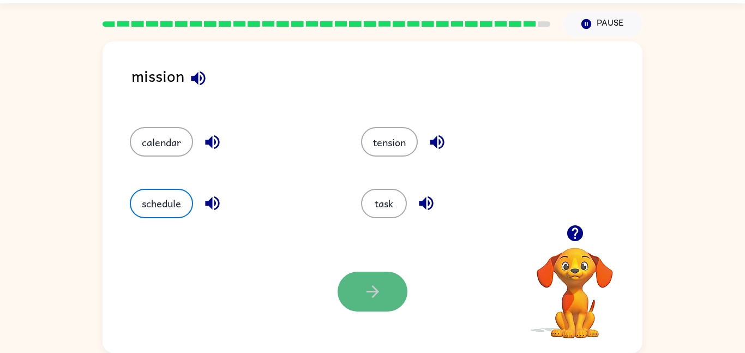
click at [372, 286] on icon "button" at bounding box center [372, 291] width 13 height 13
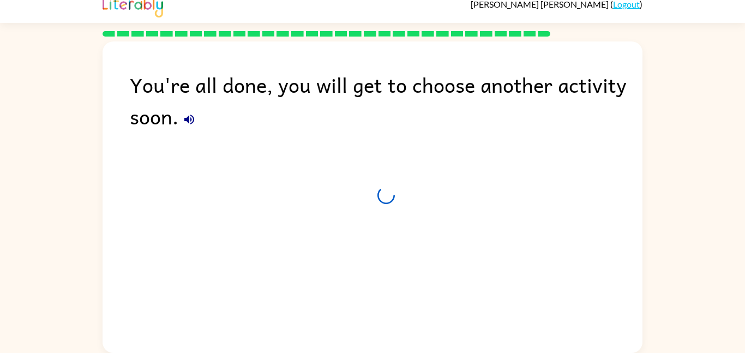
scroll to position [11, 0]
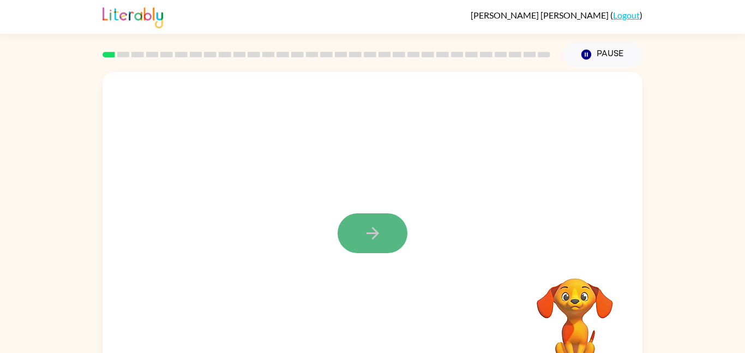
click at [365, 239] on icon "button" at bounding box center [372, 233] width 19 height 19
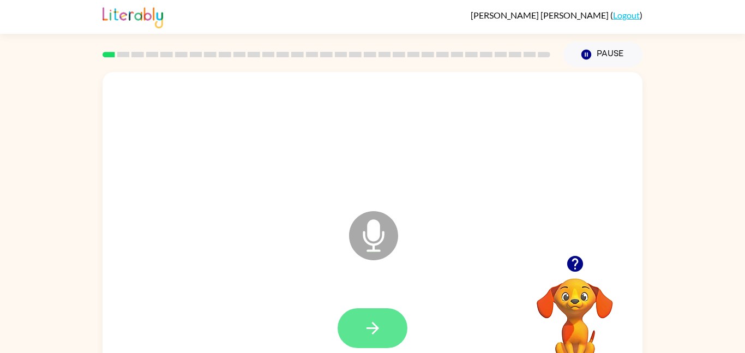
click at [390, 318] on button "button" at bounding box center [373, 328] width 70 height 40
click at [342, 328] on button "button" at bounding box center [373, 328] width 70 height 40
click at [363, 324] on icon "button" at bounding box center [372, 327] width 19 height 19
click at [572, 263] on icon "button" at bounding box center [575, 264] width 16 height 16
click at [377, 322] on icon "button" at bounding box center [372, 327] width 19 height 19
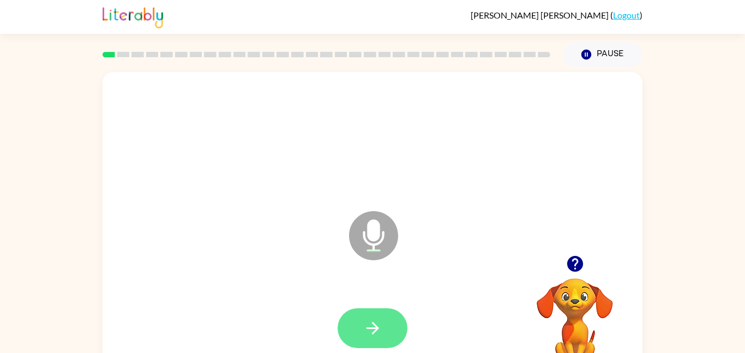
click at [377, 322] on icon "button" at bounding box center [372, 327] width 19 height 19
click at [579, 262] on icon "button" at bounding box center [575, 264] width 16 height 16
click at [382, 311] on button "button" at bounding box center [373, 328] width 70 height 40
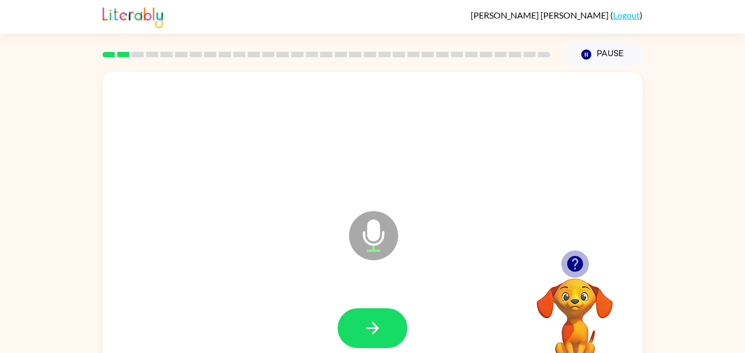
click at [568, 264] on icon "button" at bounding box center [575, 264] width 16 height 16
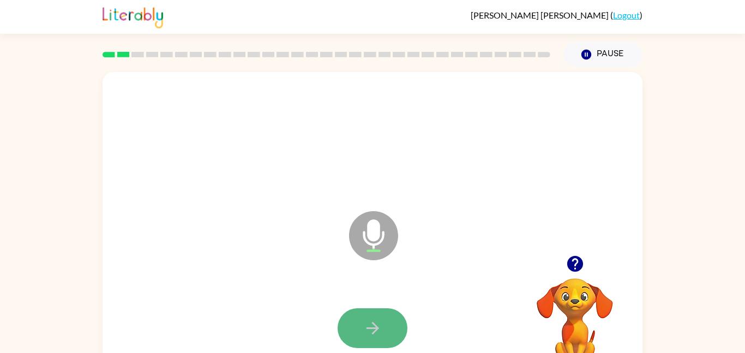
click at [363, 310] on button "button" at bounding box center [373, 328] width 70 height 40
click at [373, 311] on button "button" at bounding box center [373, 328] width 70 height 40
click at [381, 325] on icon "button" at bounding box center [372, 327] width 19 height 19
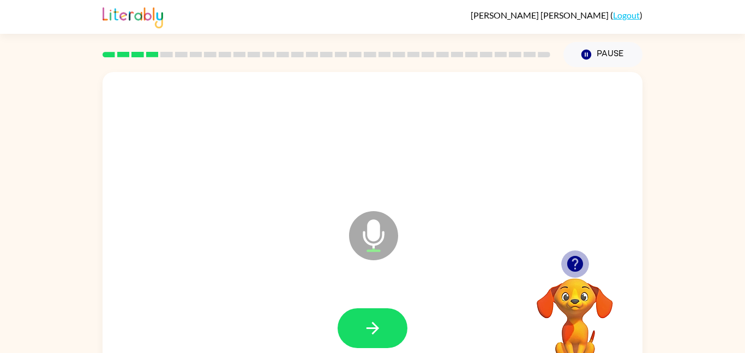
click at [581, 270] on icon "button" at bounding box center [574, 263] width 19 height 19
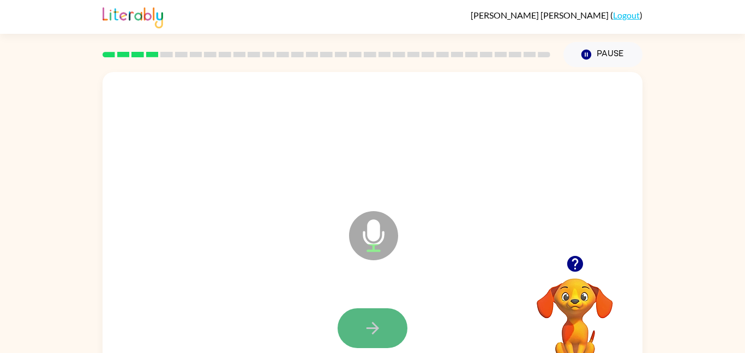
click at [372, 325] on icon "button" at bounding box center [372, 327] width 19 height 19
click at [372, 326] on icon "button" at bounding box center [372, 327] width 19 height 19
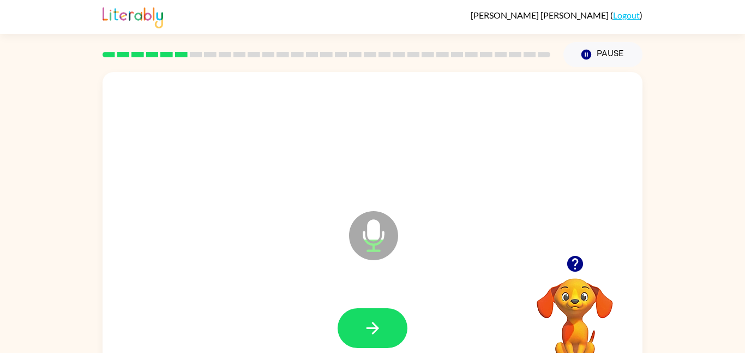
click at [372, 326] on icon "button" at bounding box center [372, 327] width 19 height 19
click at [393, 332] on button "button" at bounding box center [373, 328] width 70 height 40
click at [393, 332] on div at bounding box center [373, 328] width 70 height 40
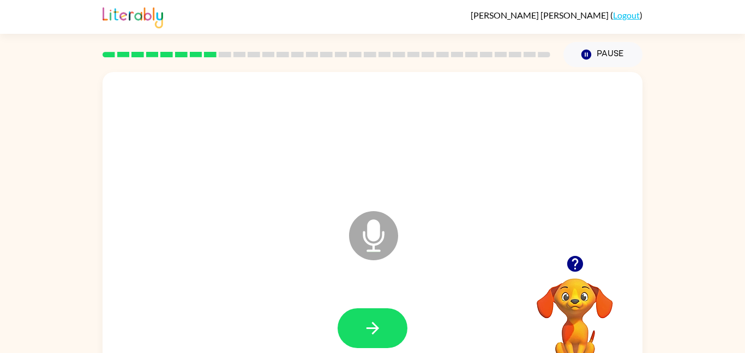
click at [393, 332] on button "button" at bounding box center [373, 328] width 70 height 40
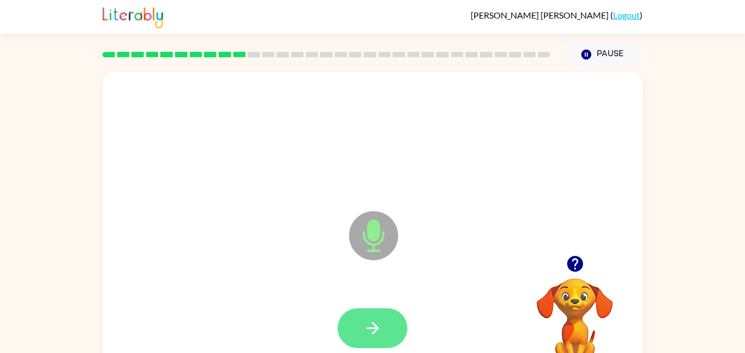
click at [393, 332] on button "button" at bounding box center [373, 328] width 70 height 40
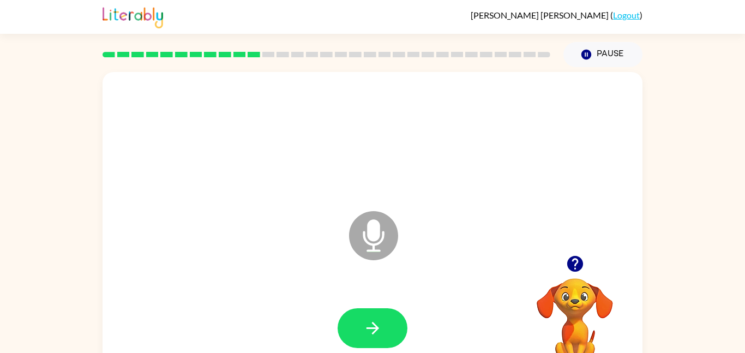
click at [565, 260] on icon "button" at bounding box center [574, 263] width 19 height 19
click at [377, 328] on icon "button" at bounding box center [372, 328] width 13 height 13
click at [366, 329] on icon "button" at bounding box center [372, 327] width 19 height 19
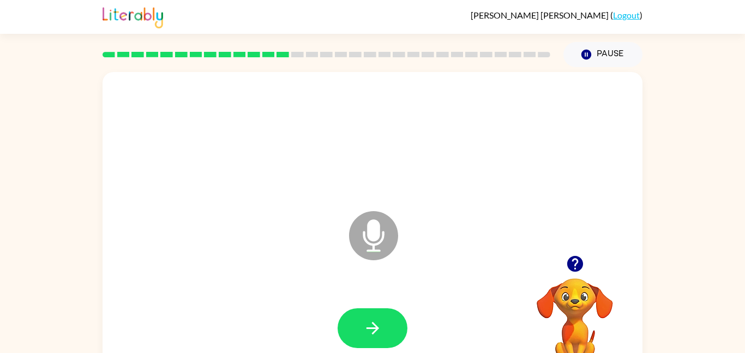
click at [574, 256] on icon "button" at bounding box center [575, 264] width 16 height 16
click at [576, 262] on icon "button" at bounding box center [574, 263] width 19 height 19
click at [367, 339] on button "button" at bounding box center [373, 328] width 70 height 40
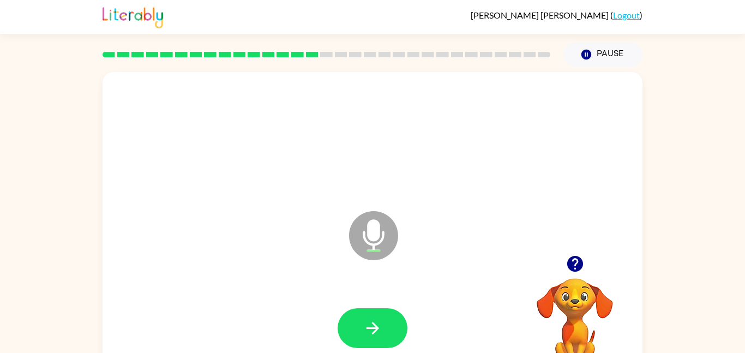
click at [367, 339] on button "button" at bounding box center [373, 328] width 70 height 40
click at [575, 258] on icon "button" at bounding box center [574, 263] width 19 height 19
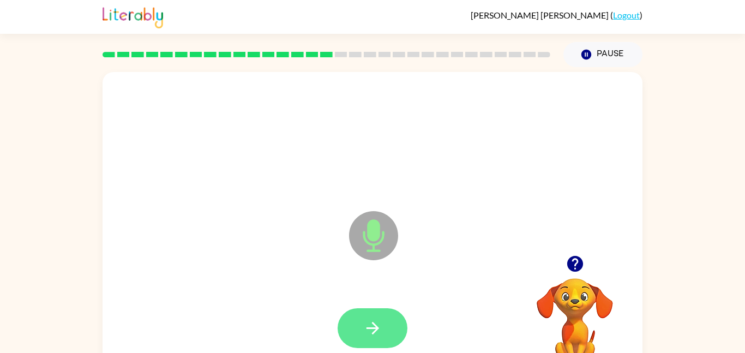
click at [378, 316] on button "button" at bounding box center [373, 328] width 70 height 40
click at [376, 316] on button "button" at bounding box center [373, 328] width 70 height 40
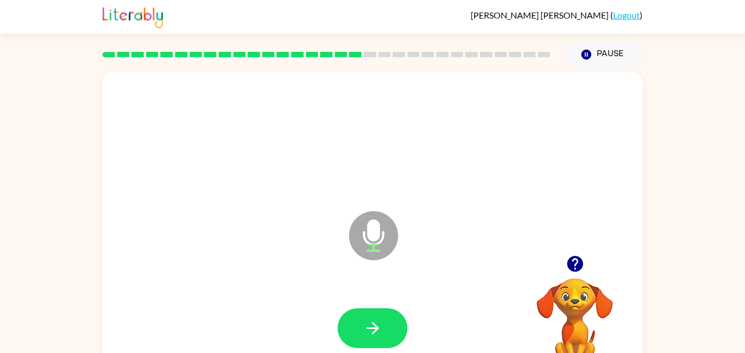
click at [376, 316] on button "button" at bounding box center [373, 328] width 70 height 40
